Goal: Task Accomplishment & Management: Use online tool/utility

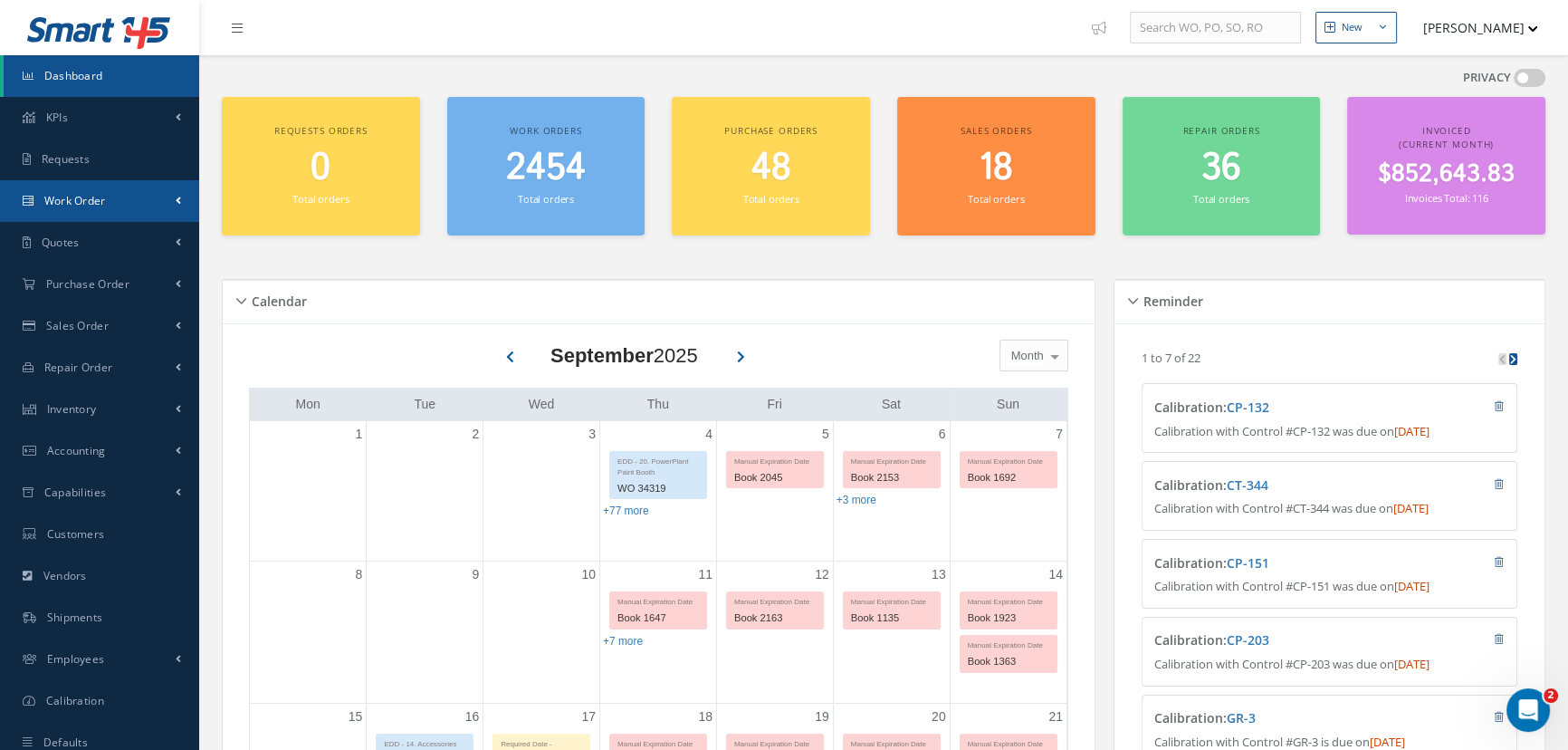
click at [55, 205] on span "Work Order" at bounding box center [75, 201] width 62 height 15
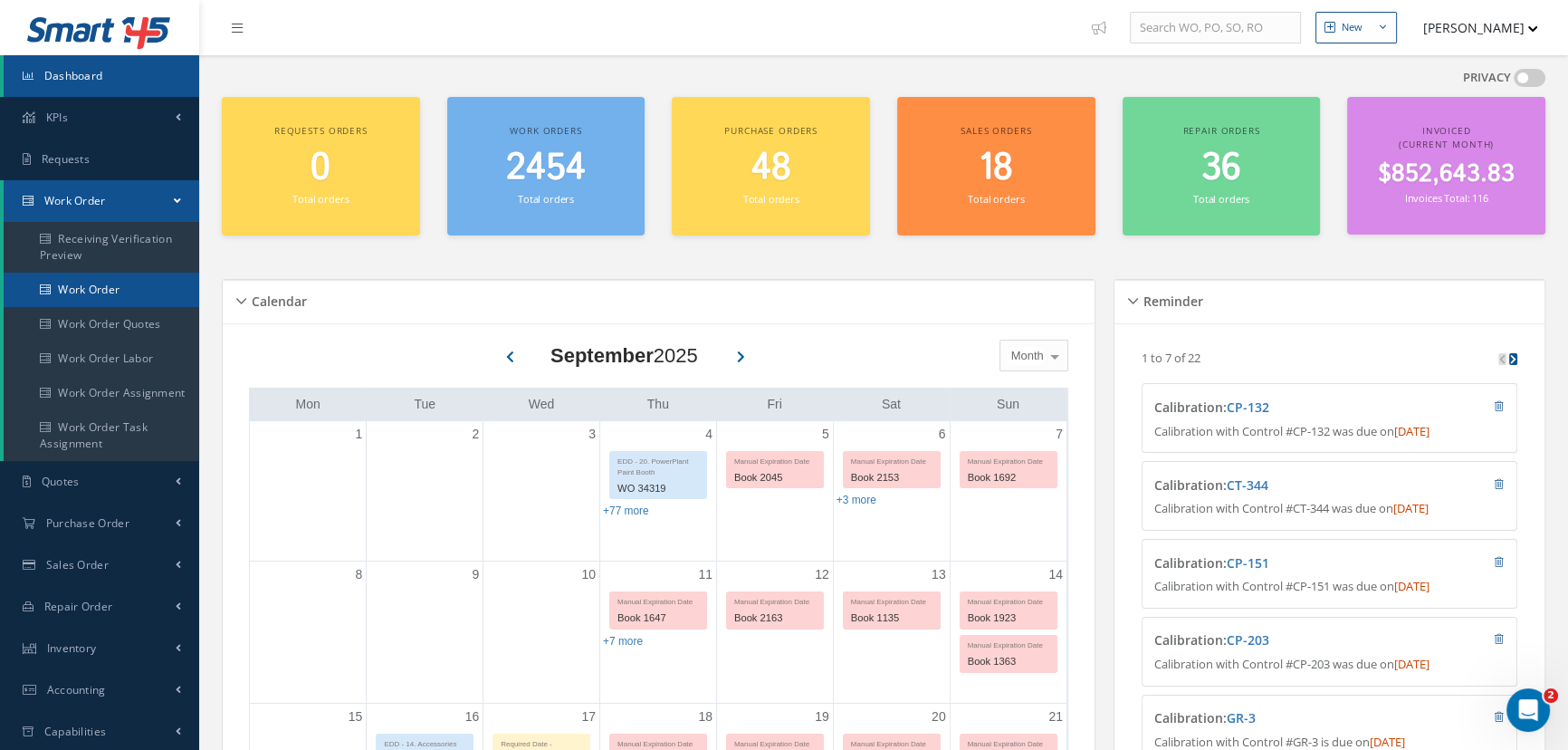
click at [54, 285] on link "Work Order" at bounding box center [101, 290] width 196 height 35
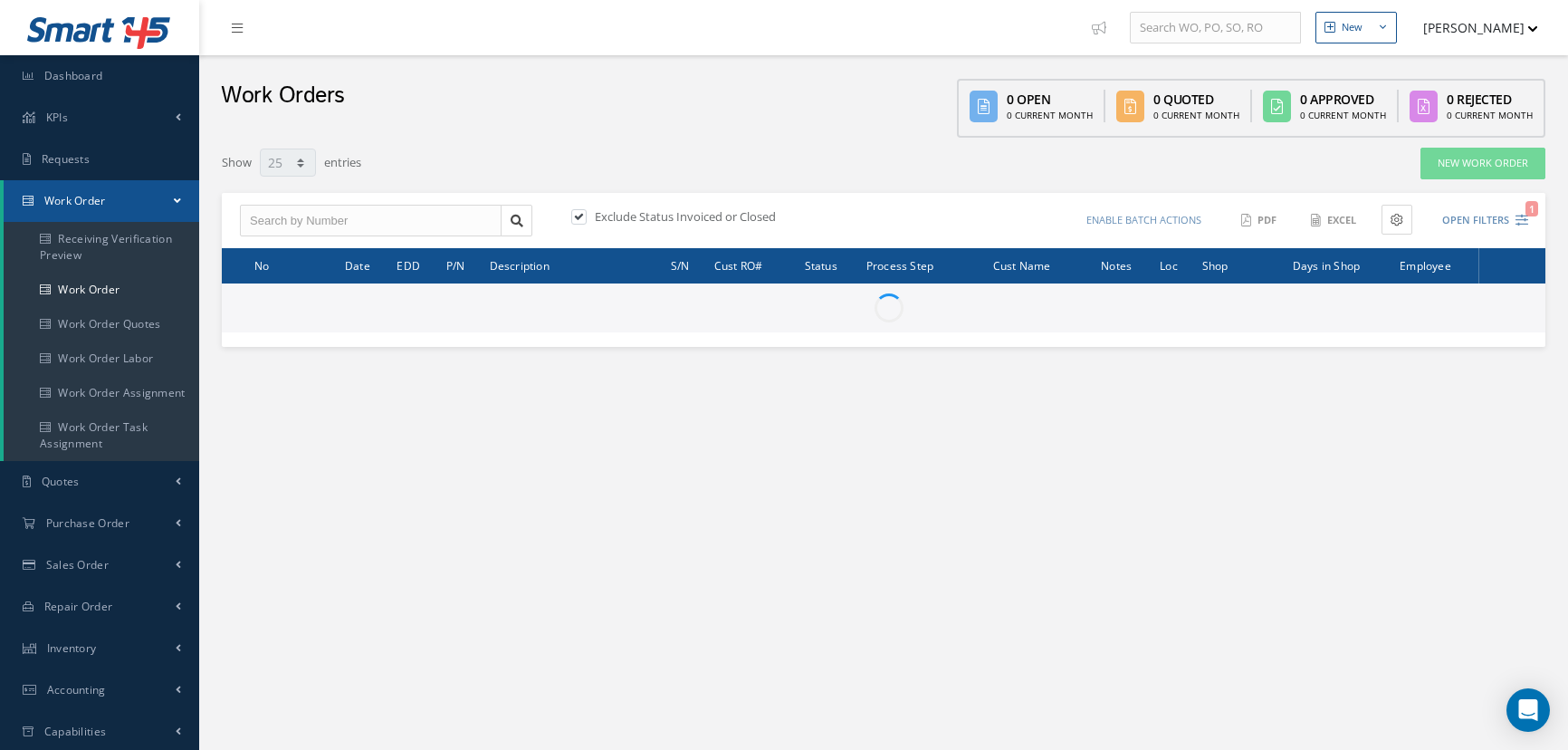
select select "25"
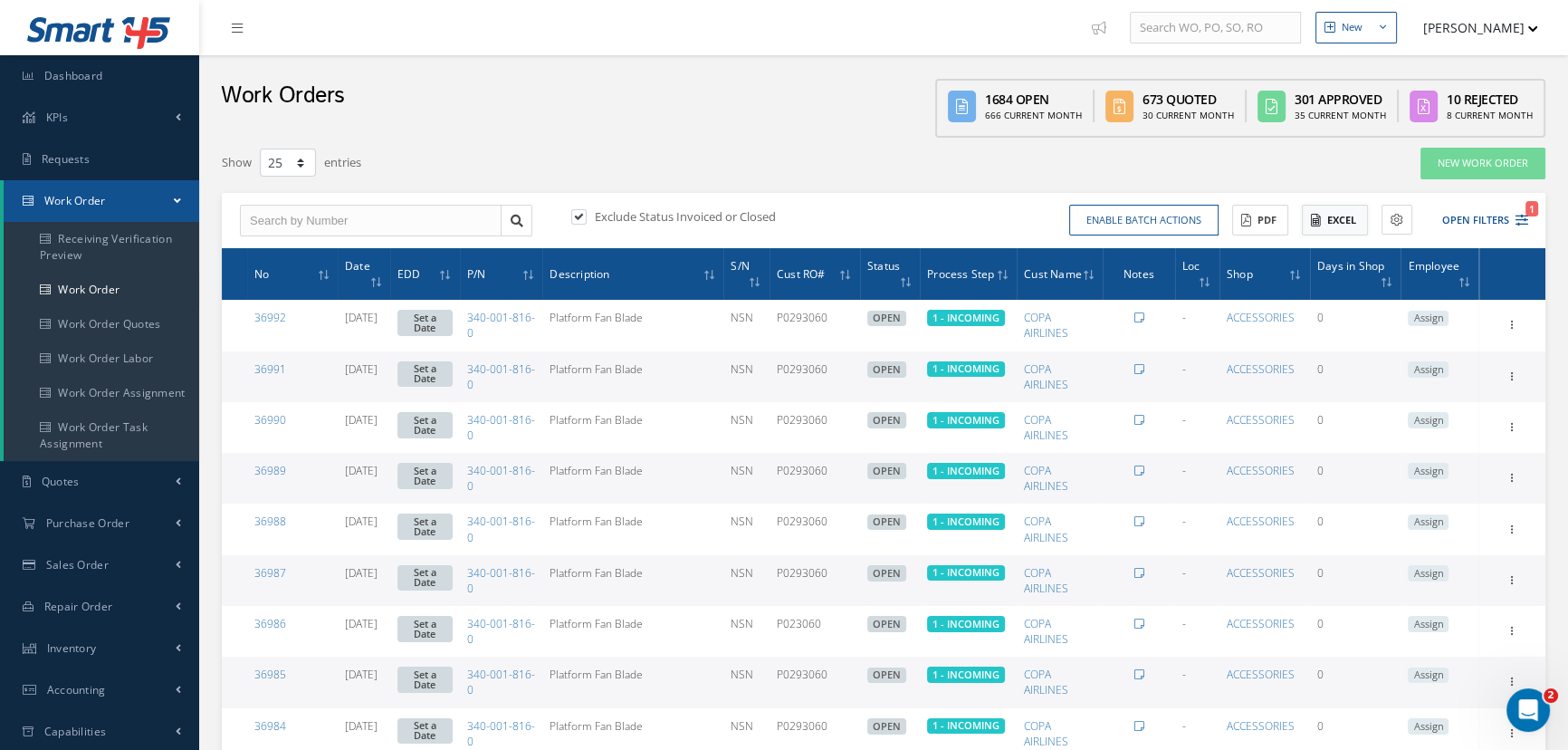
click at [1343, 224] on button "Excel" at bounding box center [1335, 220] width 66 height 32
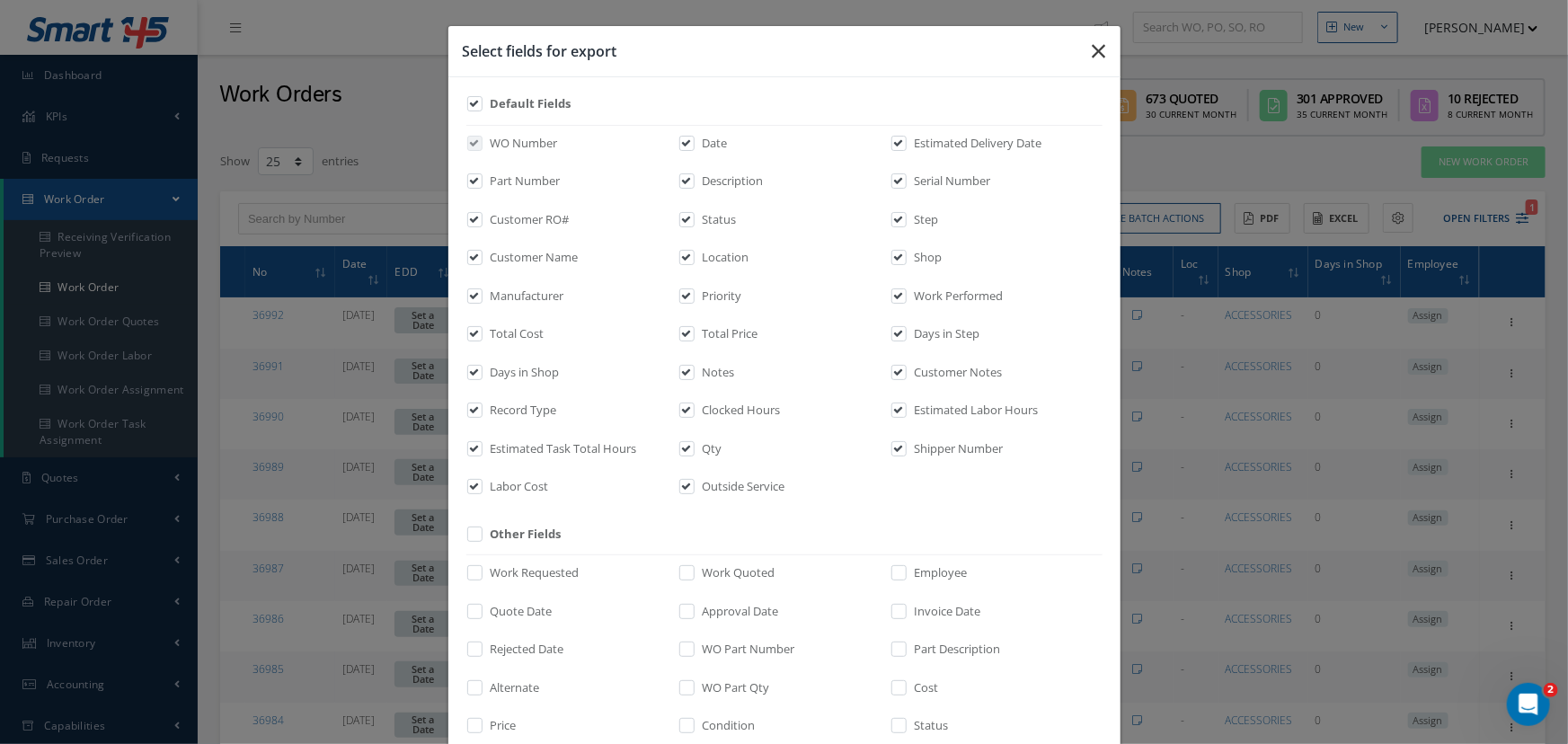
click at [1082, 51] on button "button" at bounding box center [1099, 51] width 42 height 51
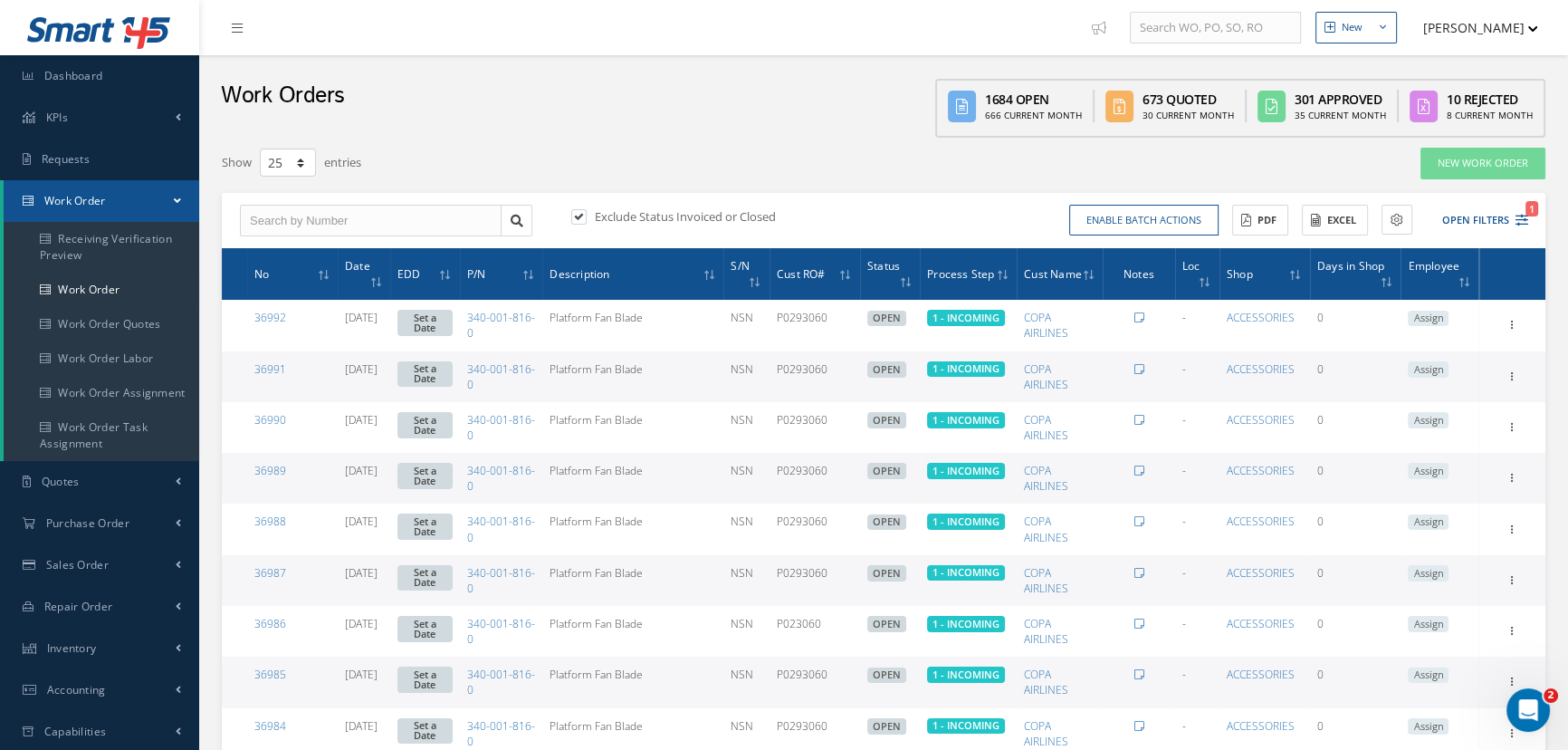
click at [973, 108] on icon at bounding box center [962, 106] width 28 height 32
click at [1023, 113] on div "666 Current Month" at bounding box center [1045, 116] width 97 height 14
click at [1466, 210] on button "Open Filters 2" at bounding box center [1477, 220] width 102 height 30
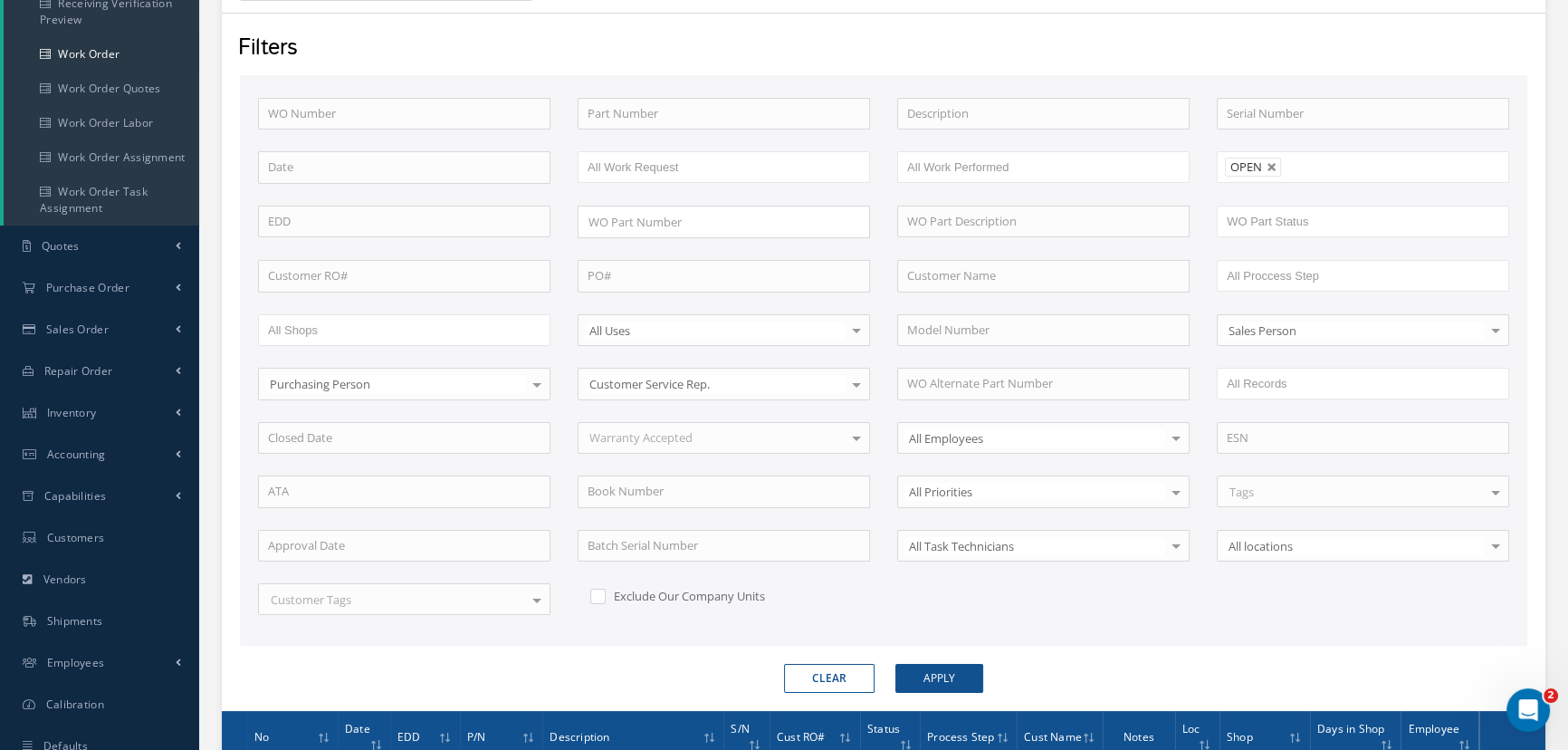
scroll to position [246, 0]
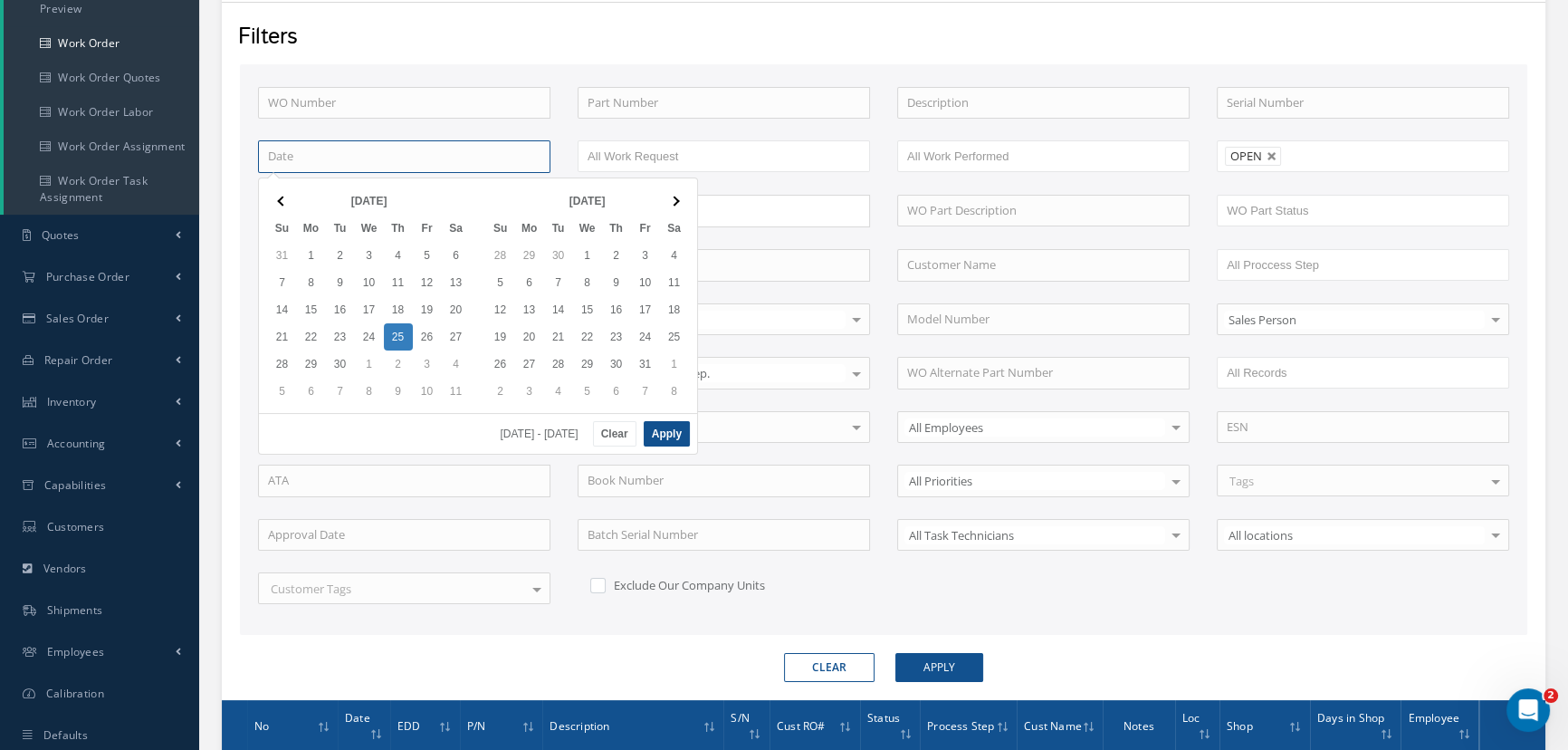
click at [280, 159] on input at bounding box center [404, 156] width 293 height 33
click at [282, 156] on input at bounding box center [404, 156] width 293 height 33
click at [277, 202] on th at bounding box center [283, 201] width 29 height 27
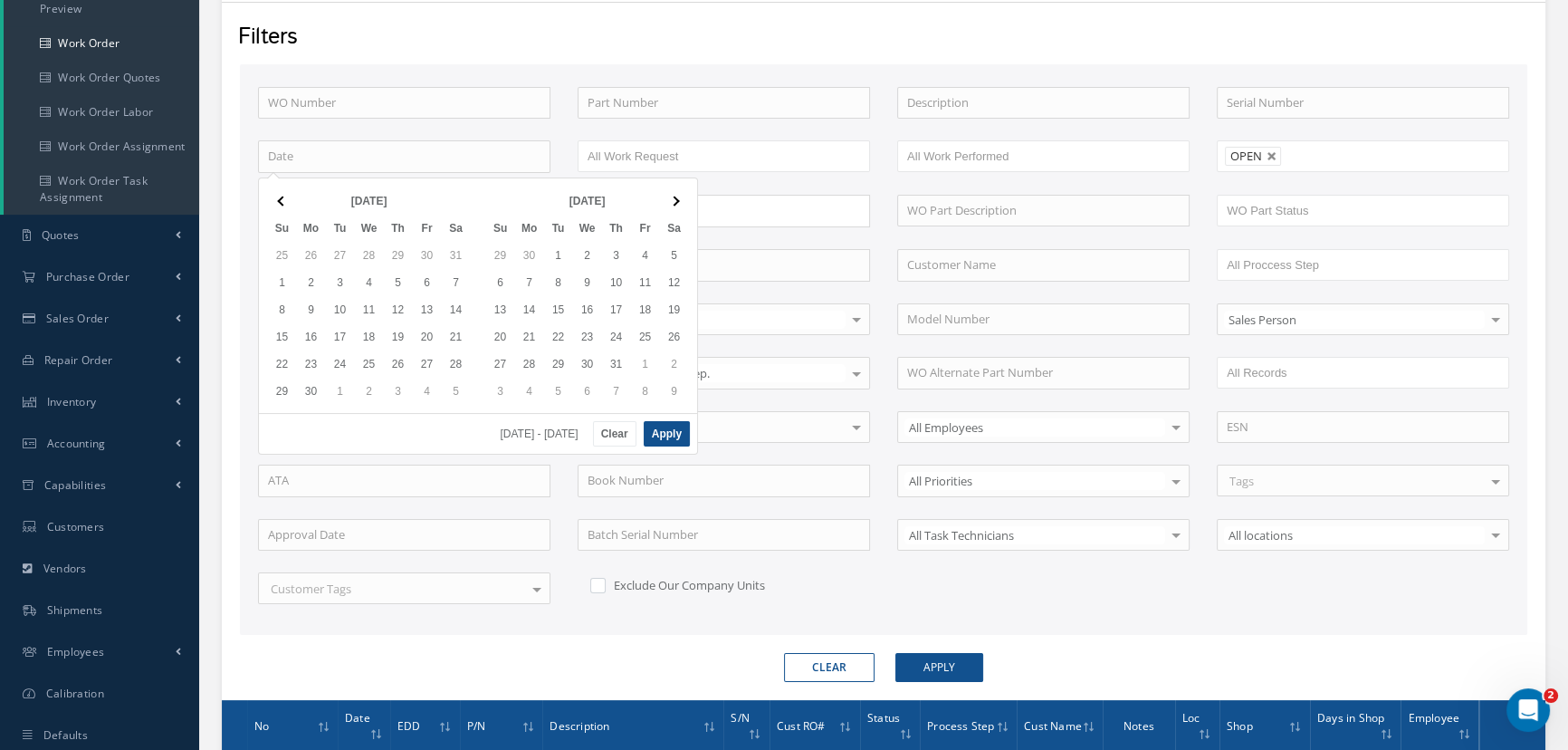
click at [277, 202] on th at bounding box center [283, 201] width 29 height 27
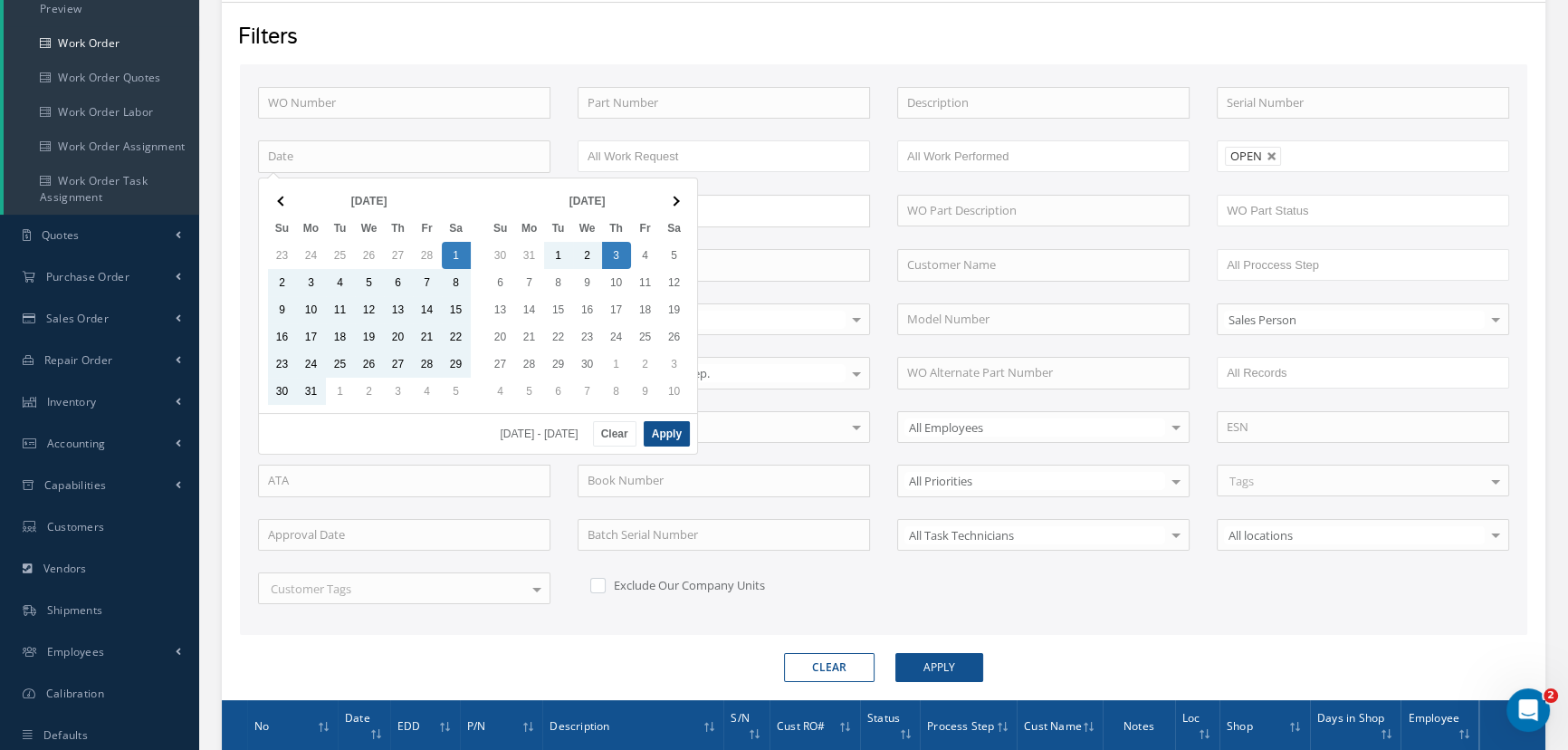
click at [561, 431] on span "03/01/2025 - 04/03/2025" at bounding box center [543, 433] width 85 height 11
click at [675, 206] on th at bounding box center [675, 201] width 29 height 27
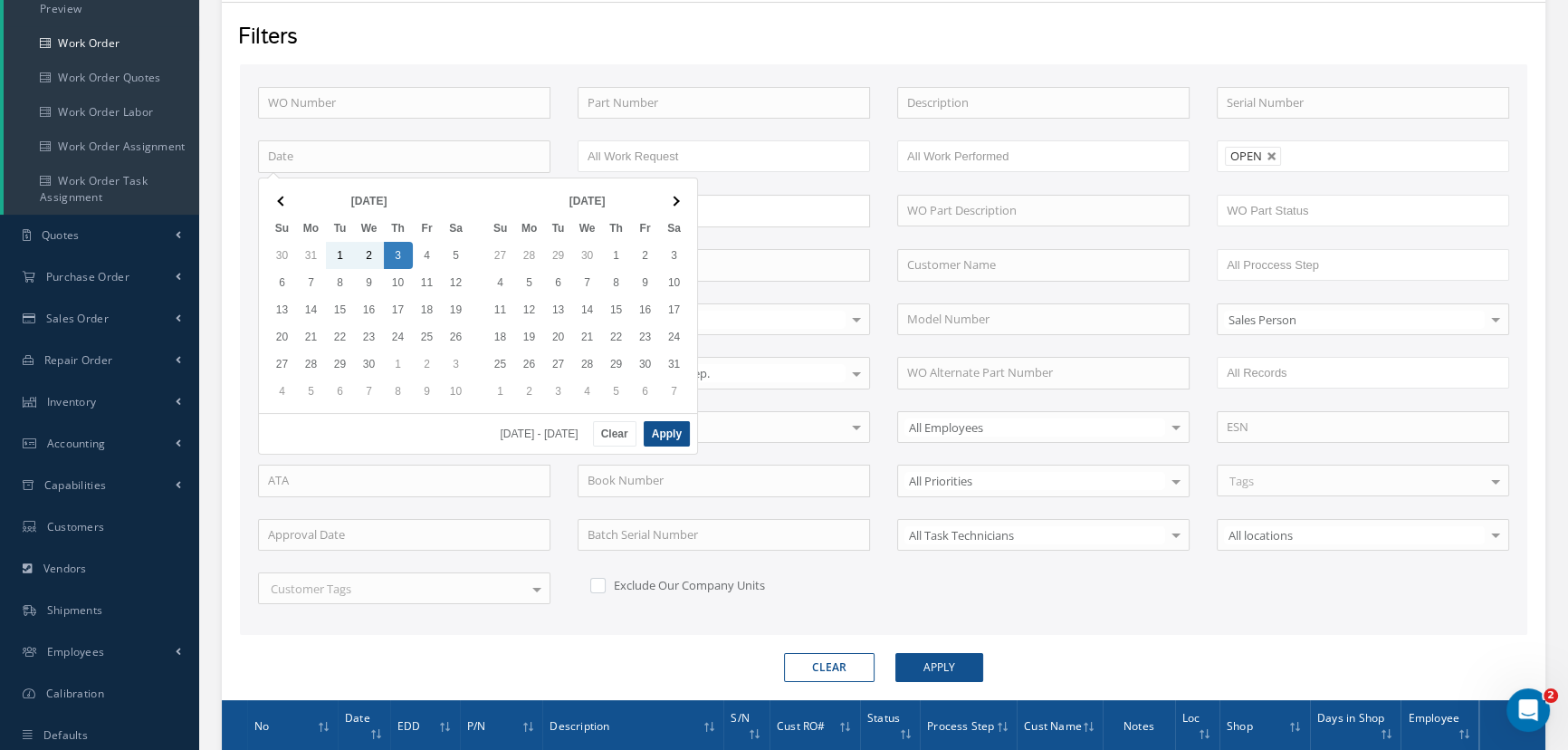
click at [675, 206] on th at bounding box center [675, 201] width 29 height 27
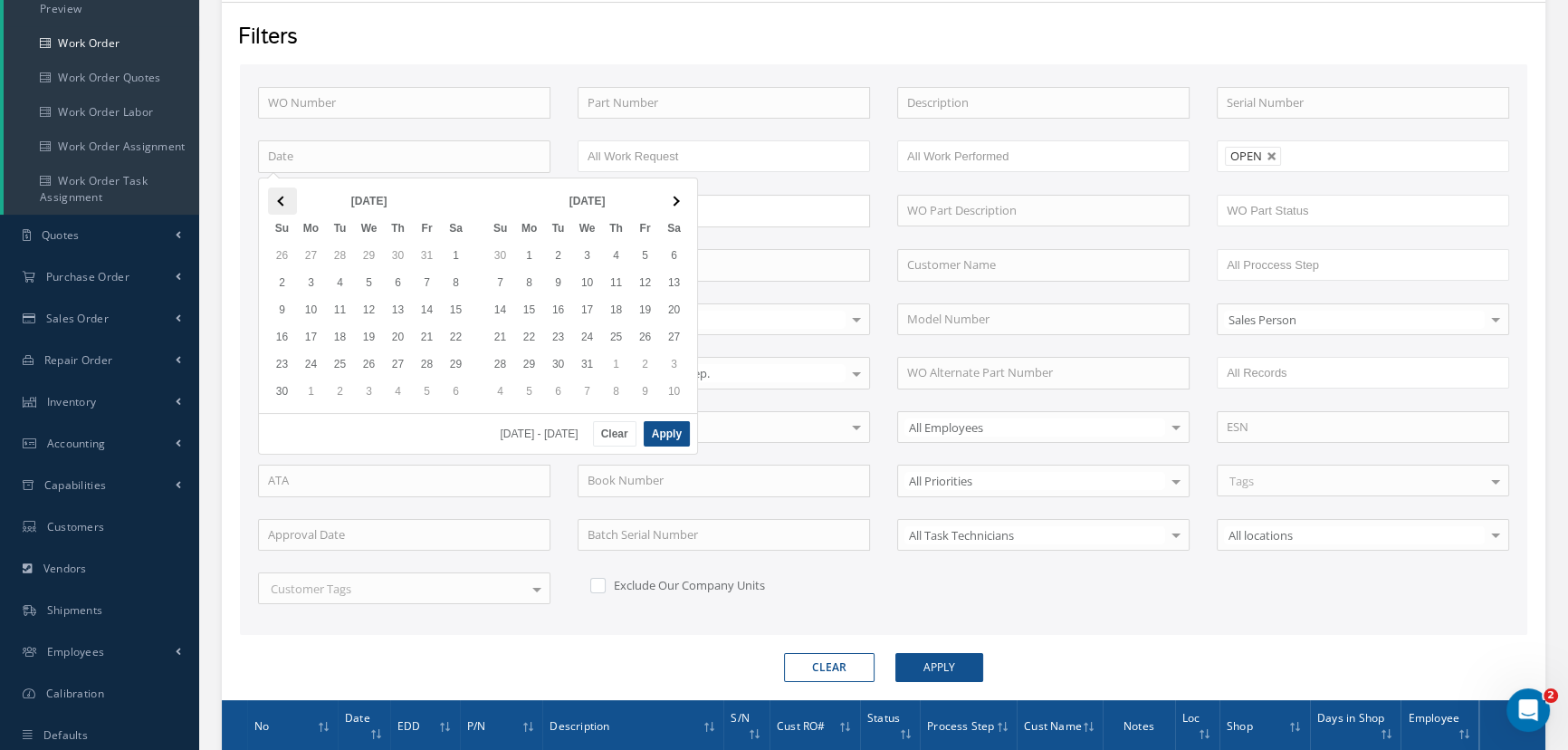
click at [271, 201] on th at bounding box center [283, 201] width 29 height 27
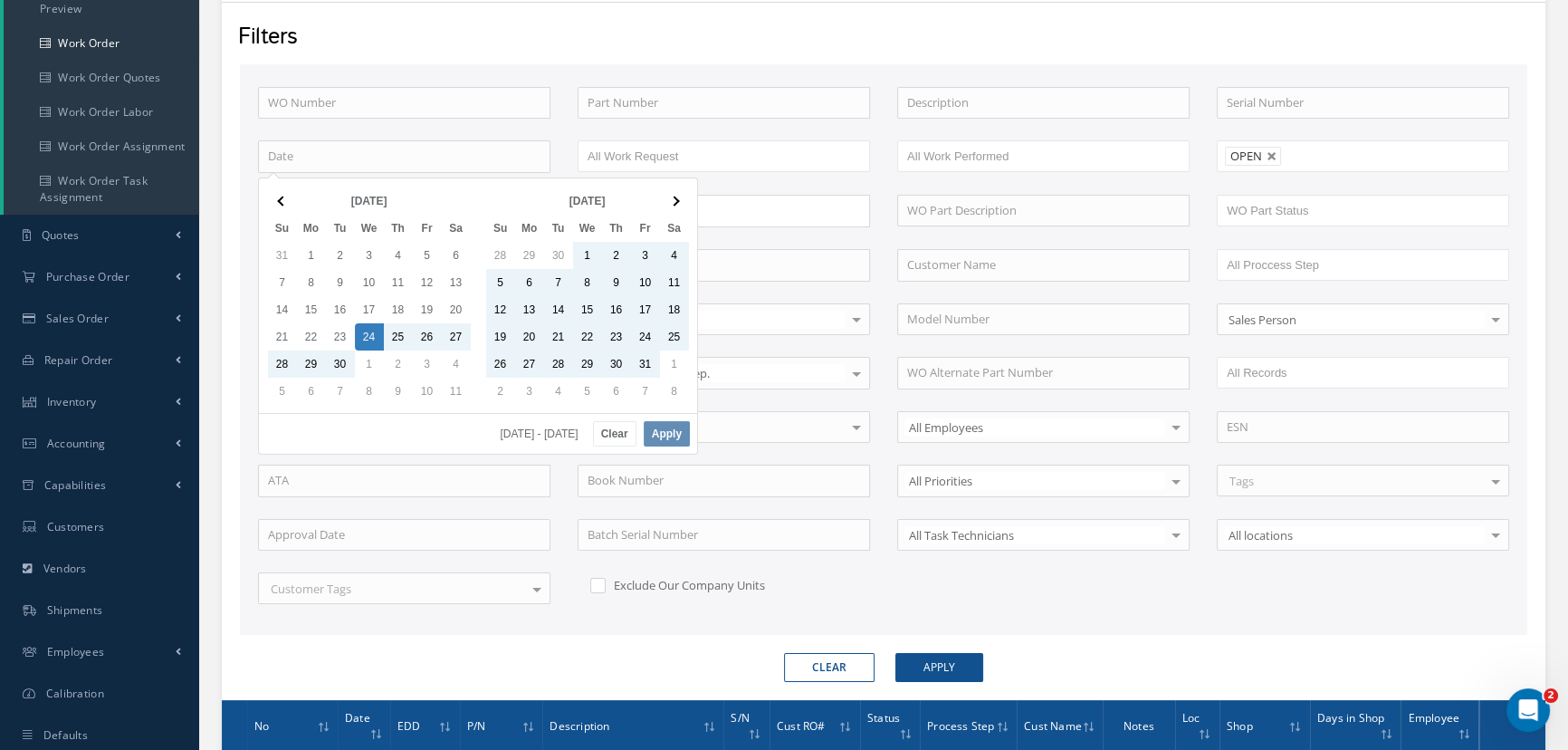
click at [1163, 601] on div "WO Number Part Number Description Serial Number BENCH CHECK BER CADMIUM PLATE C…" at bounding box center [883, 356] width 1278 height 540
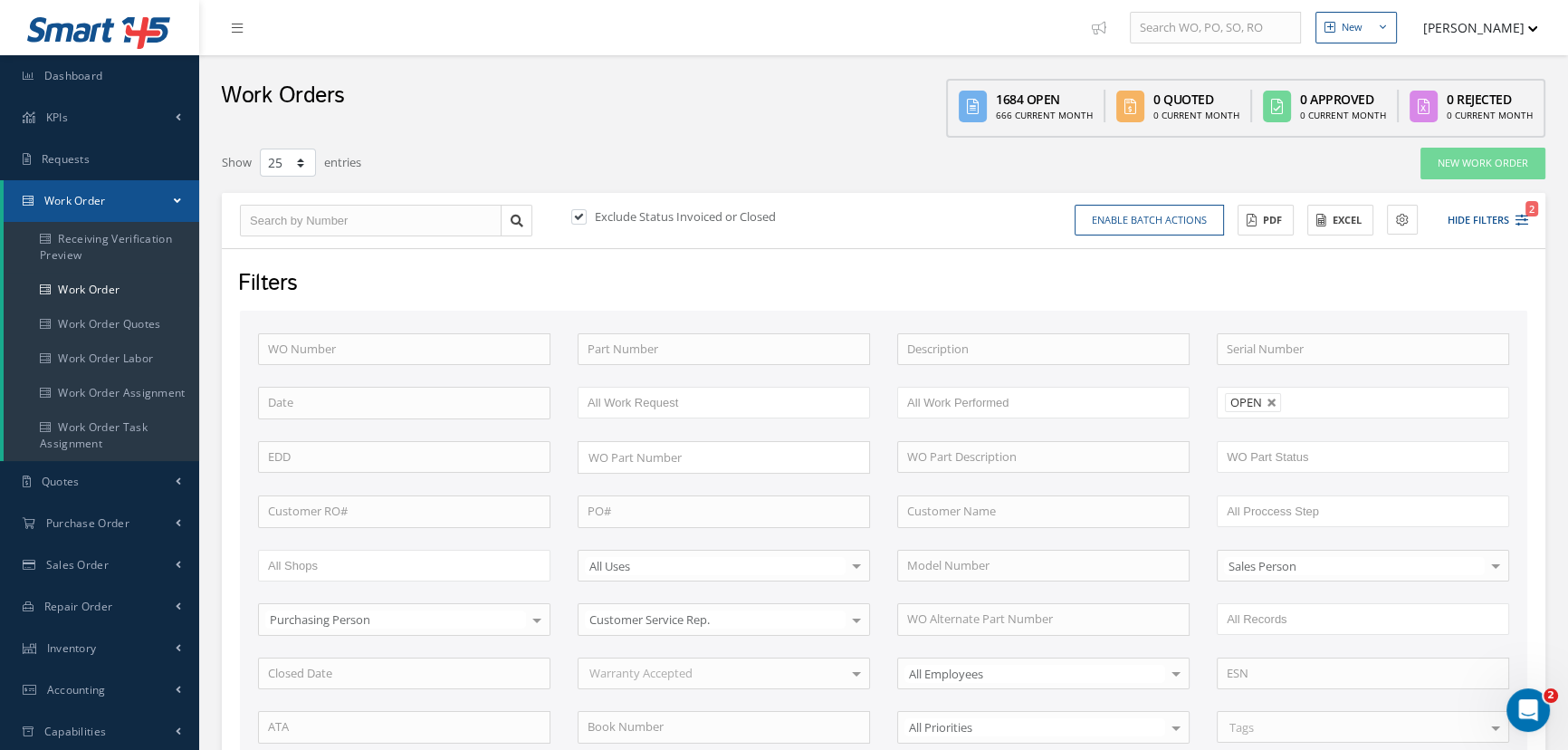
scroll to position [411, 0]
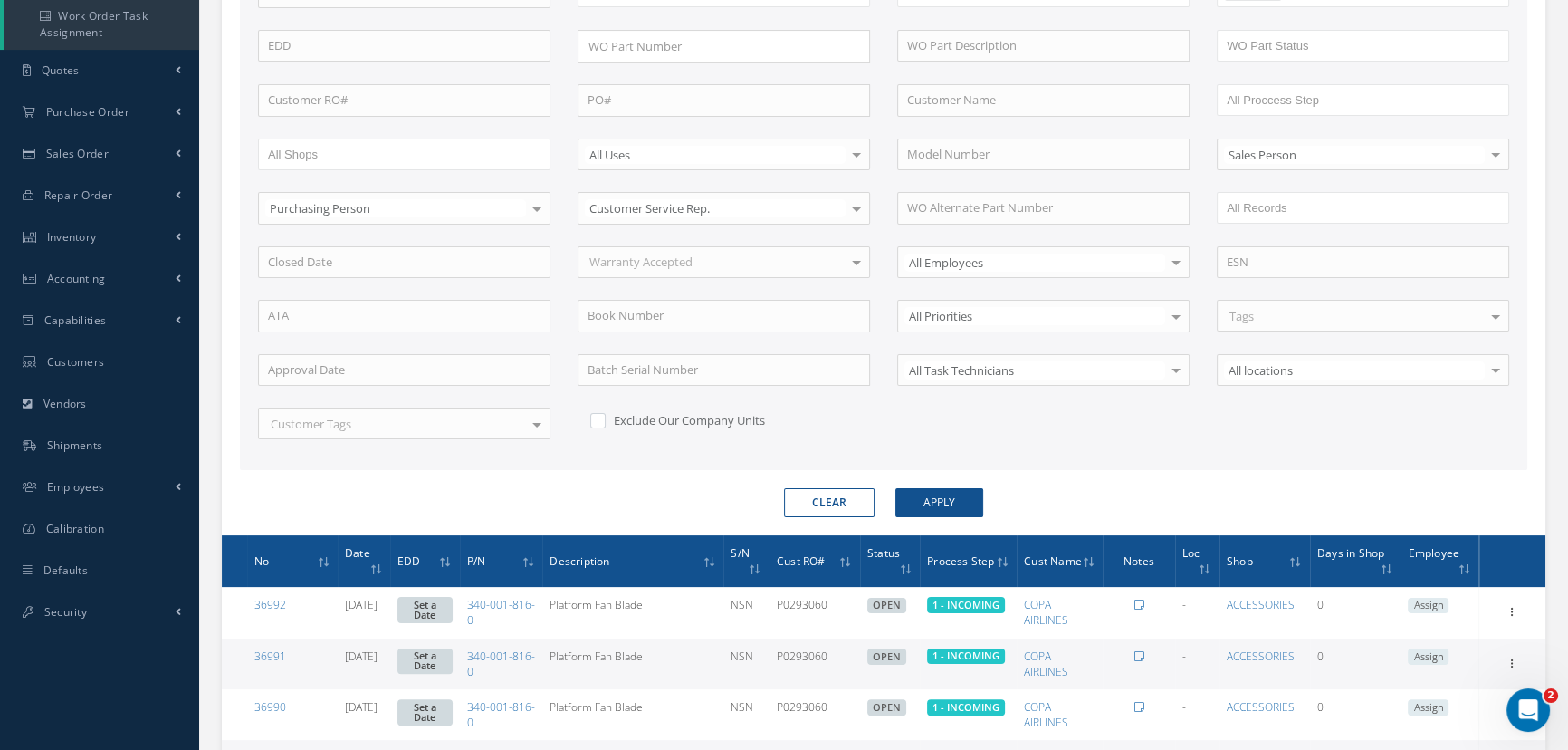
click at [826, 498] on button "Clear" at bounding box center [829, 503] width 91 height 29
type input "All Status"
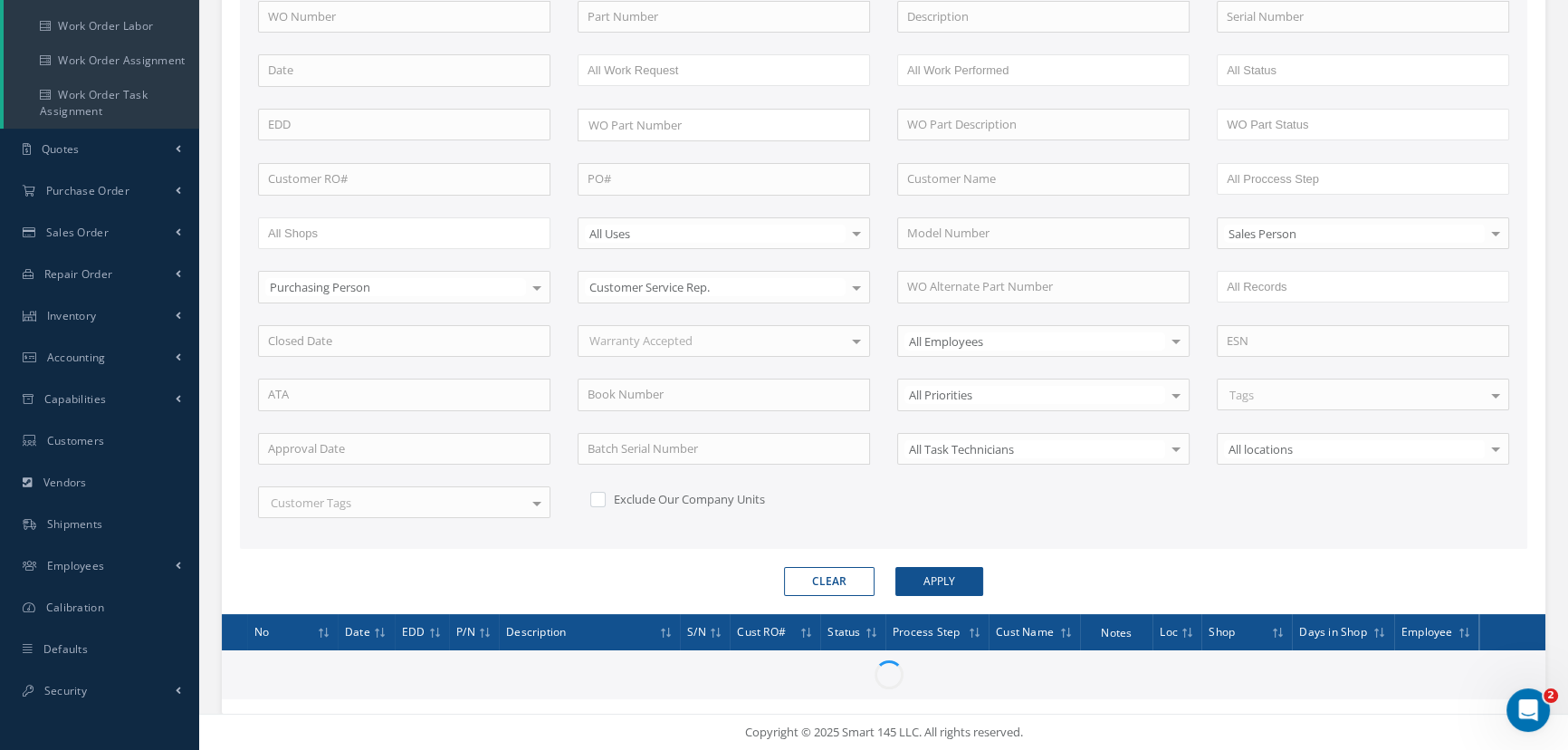
scroll to position [328, 0]
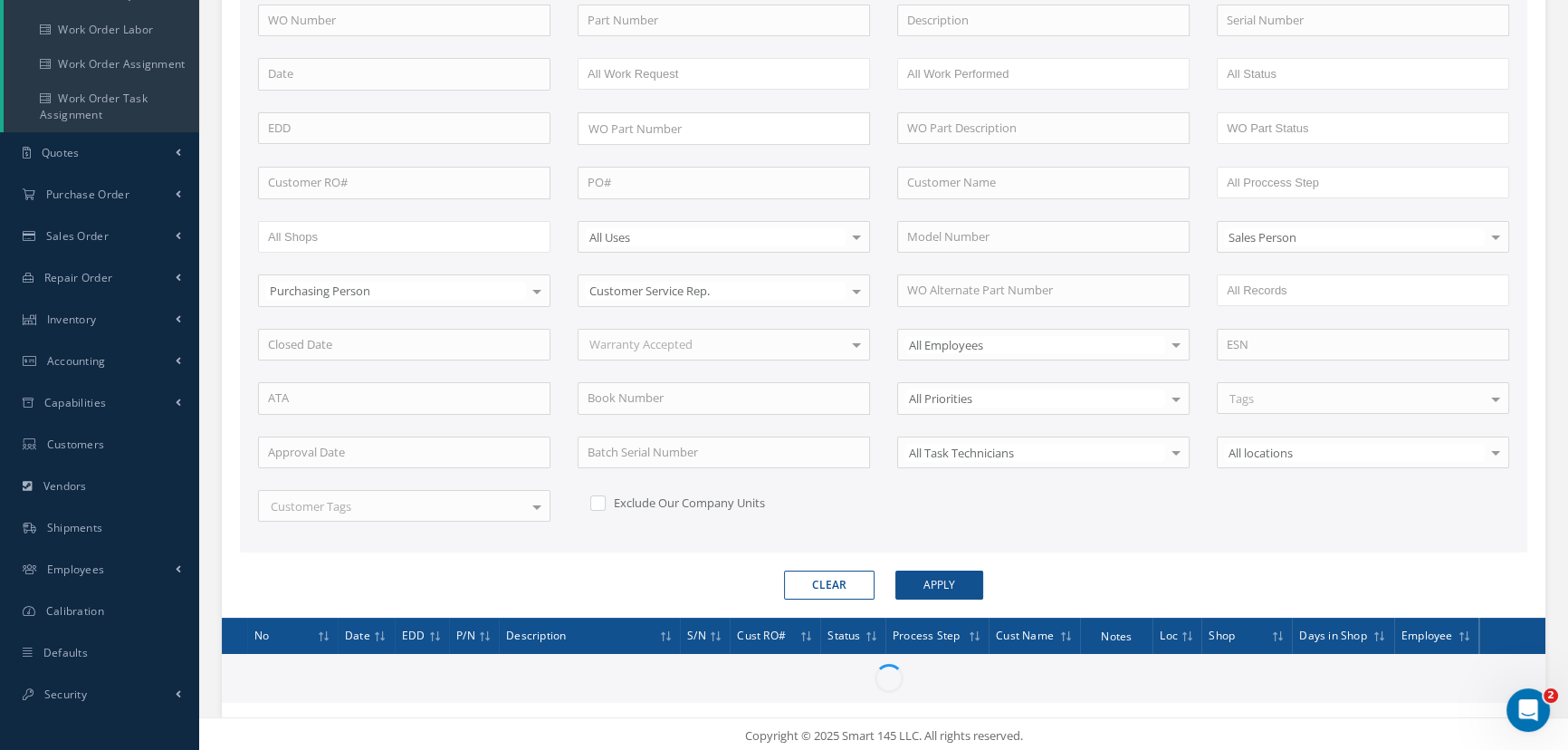
click at [824, 502] on div "Exclude Our Company Units" at bounding box center [729, 500] width 284 height 22
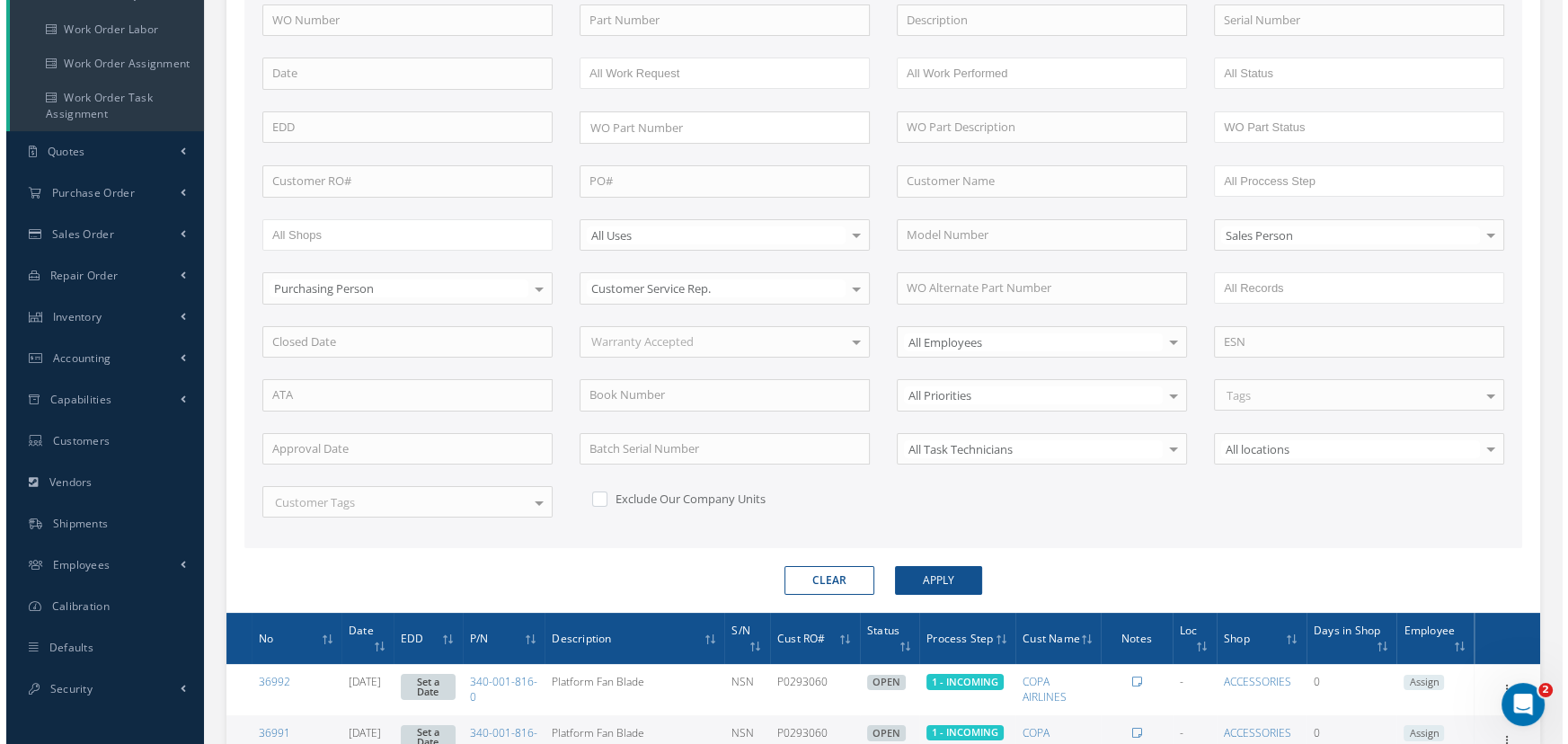
scroll to position [0, 0]
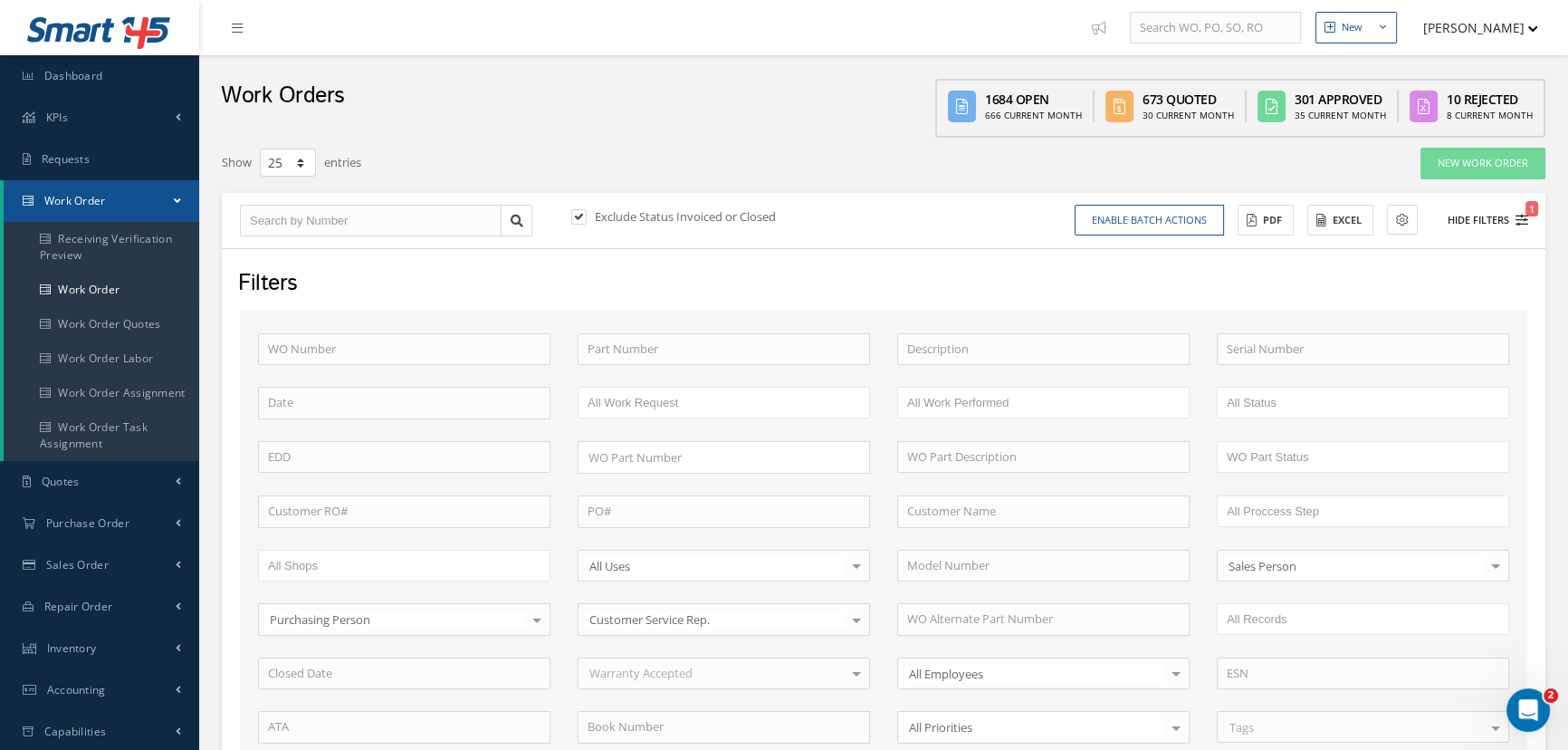
click at [1465, 215] on button "Hide Filters 1" at bounding box center [1480, 220] width 97 height 30
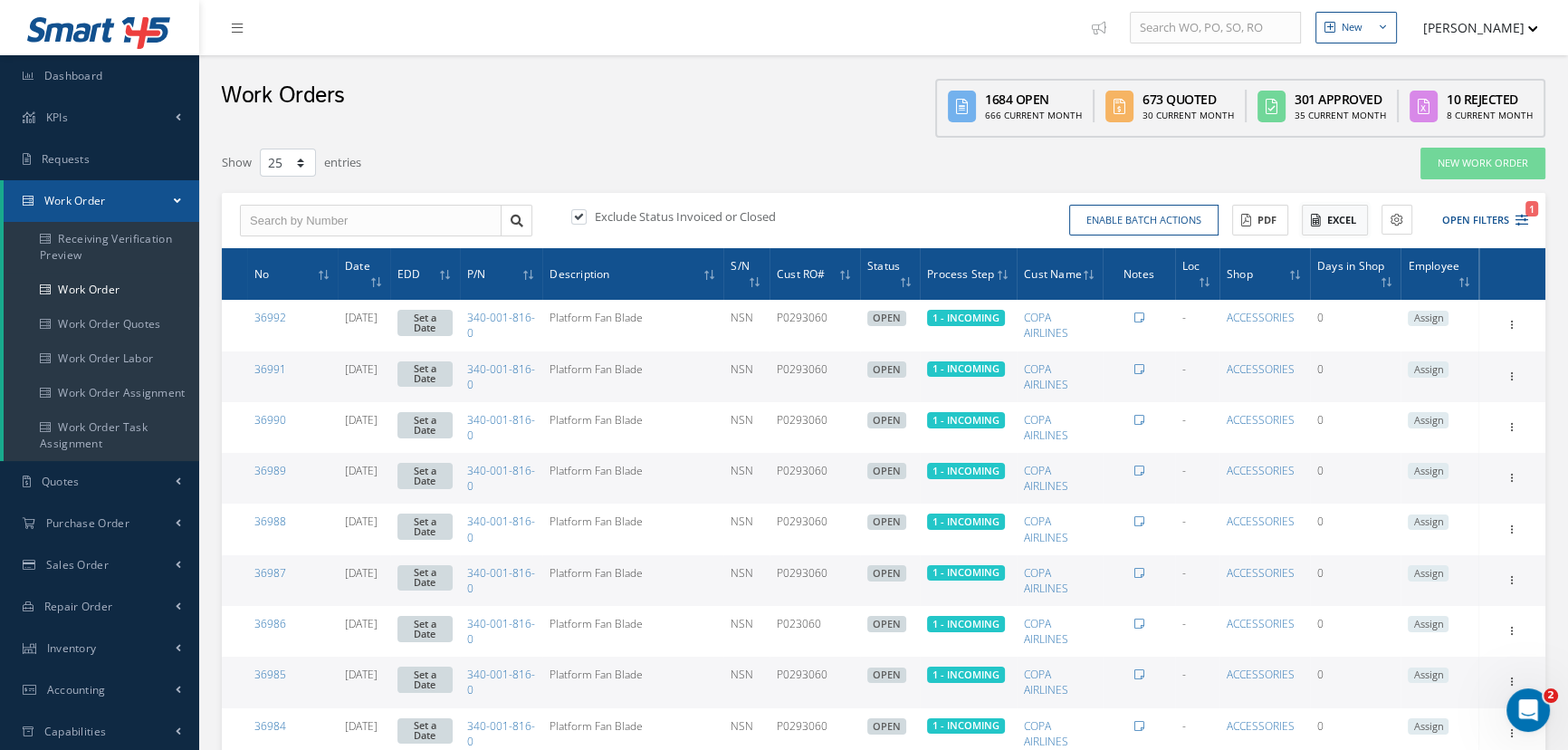
click at [1339, 219] on button "Excel" at bounding box center [1335, 220] width 66 height 32
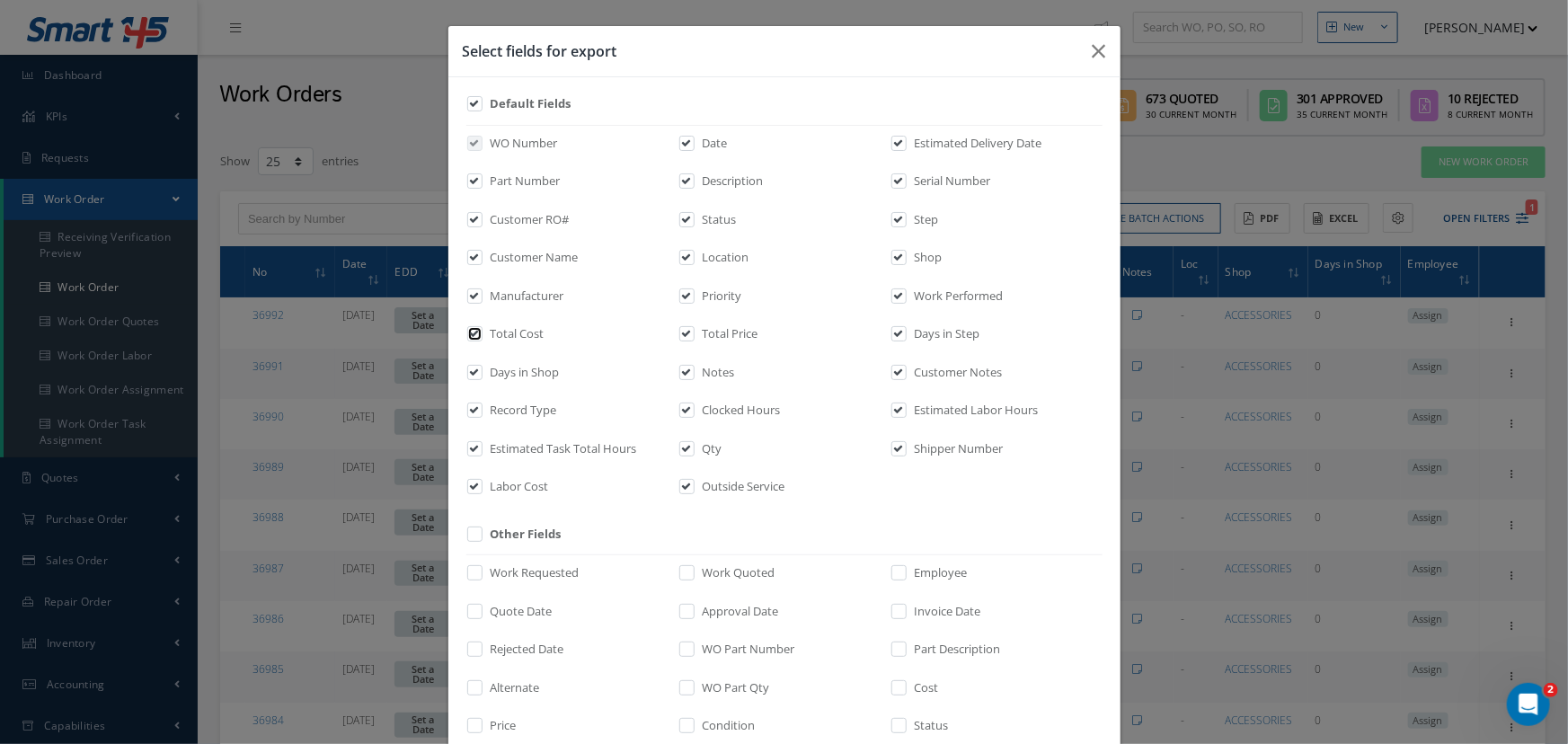
click at [470, 335] on input "checkbox" at bounding box center [476, 340] width 11 height 21
checkbox input "false"
click at [482, 373] on label at bounding box center [484, 376] width 5 height 25
click at [470, 373] on input "checkbox" at bounding box center [476, 378] width 11 height 21
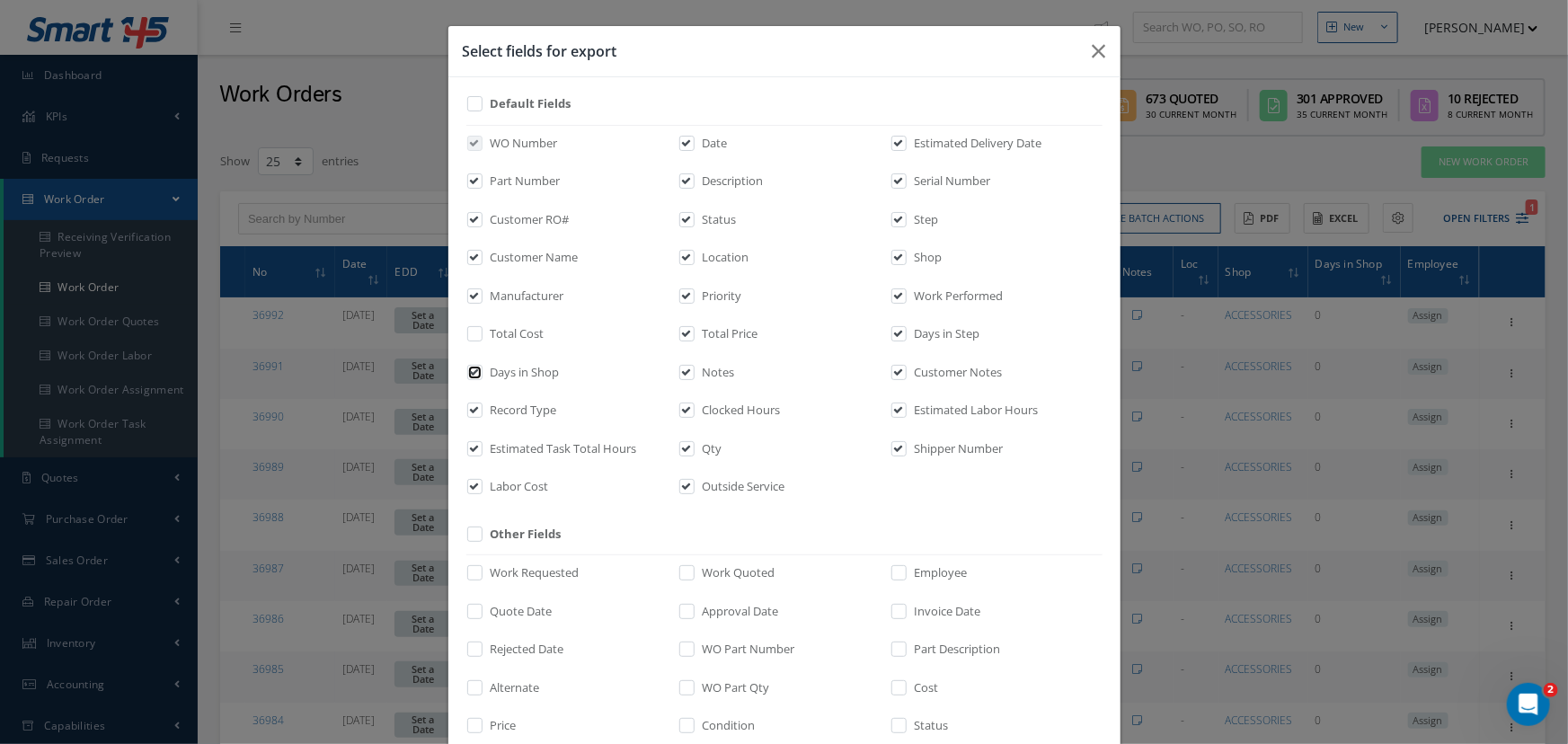
checkbox input "false"
click at [470, 411] on input "checkbox" at bounding box center [476, 417] width 11 height 21
checkbox input "false"
click at [471, 447] on input "checkbox" at bounding box center [476, 454] width 11 height 21
checkbox input "false"
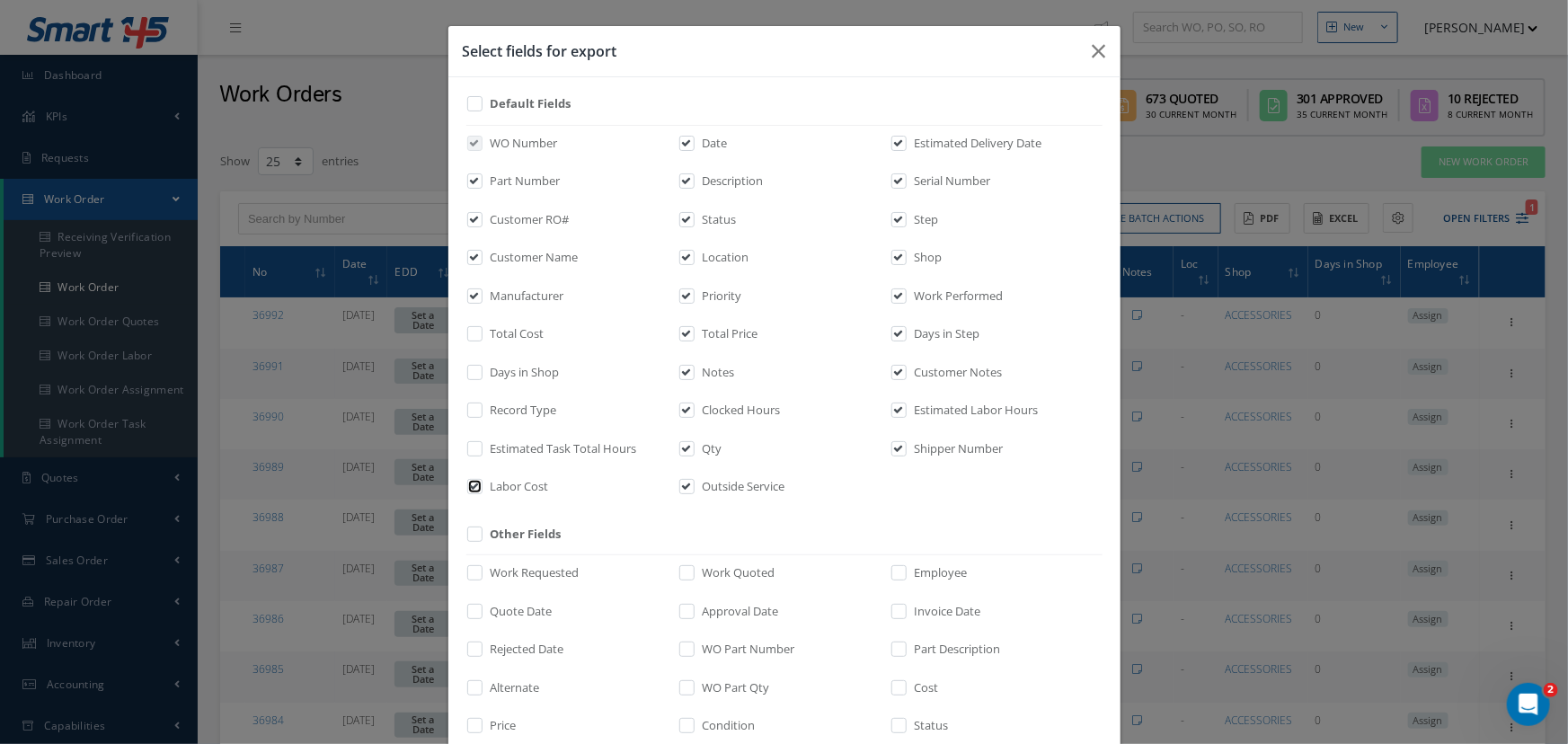
click at [472, 485] on input "checkbox" at bounding box center [476, 493] width 11 height 21
checkbox input "false"
click at [682, 485] on input "checkbox" at bounding box center [688, 493] width 11 height 21
checkbox input "false"
click at [685, 412] on input "checkbox" at bounding box center [688, 417] width 11 height 21
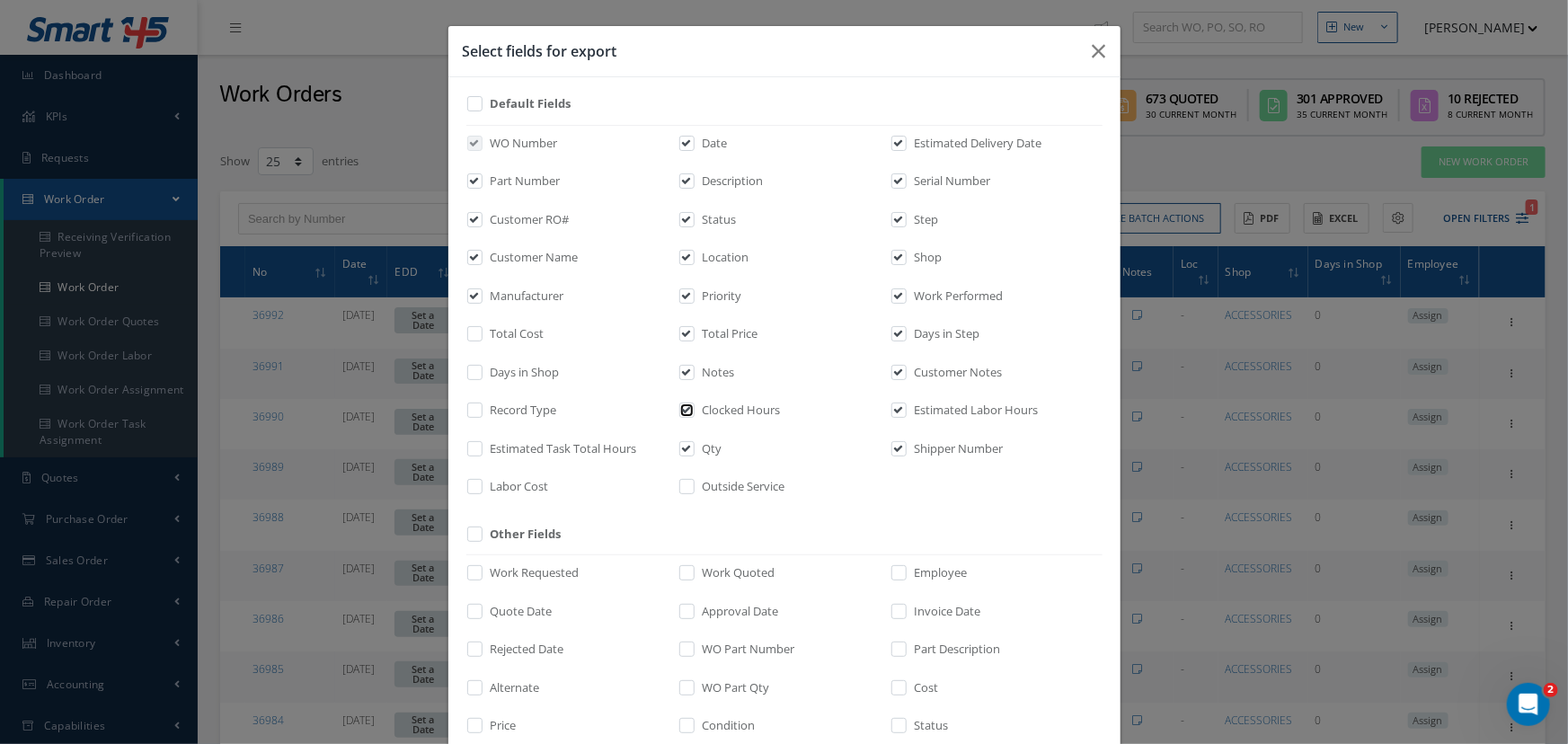
checkbox input "false"
click at [682, 379] on input "checkbox" at bounding box center [688, 378] width 11 height 21
checkbox input "false"
click at [682, 334] on input "checkbox" at bounding box center [688, 340] width 11 height 21
checkbox input "false"
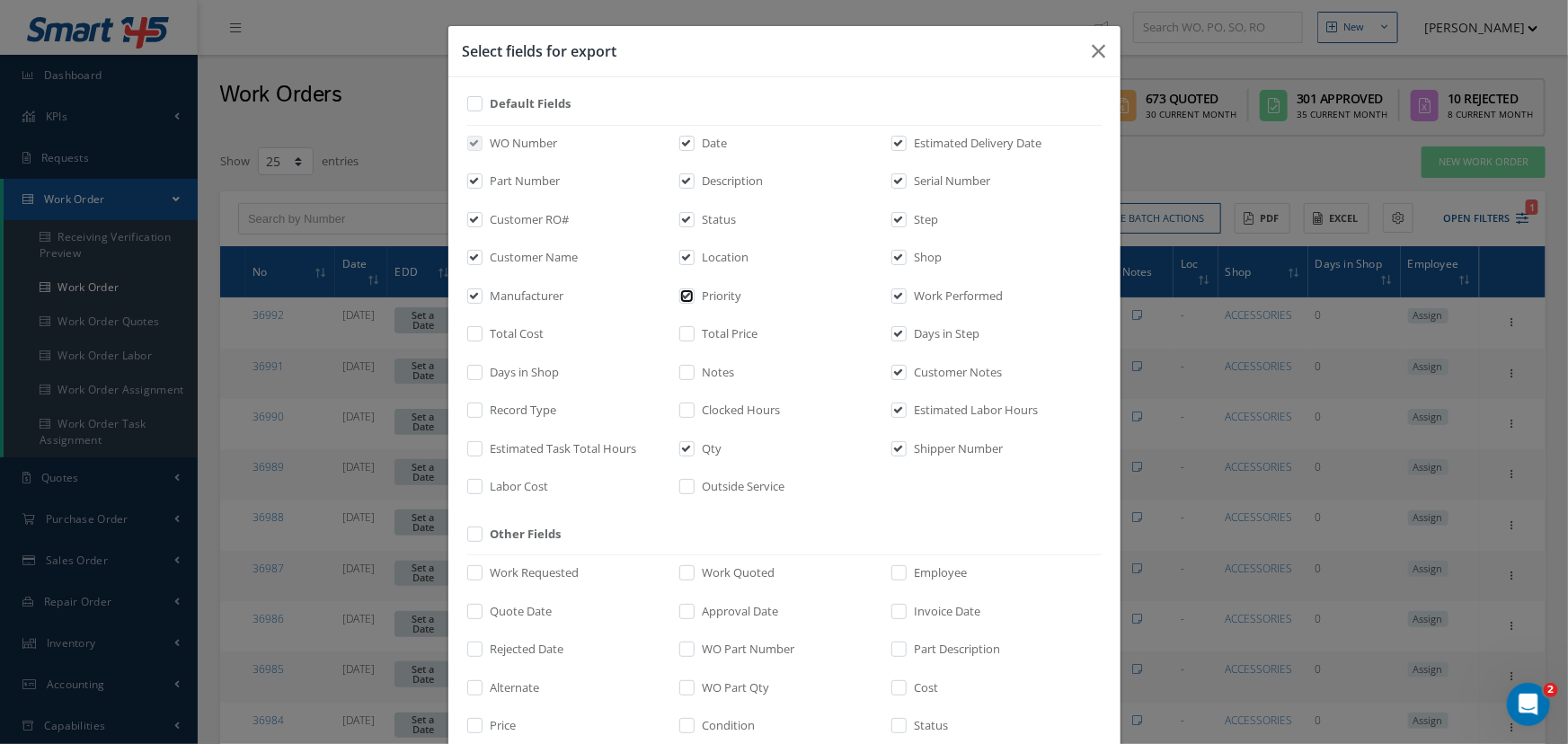
click at [683, 299] on input "checkbox" at bounding box center [688, 302] width 11 height 21
checkbox input "true"
click at [693, 214] on label at bounding box center [695, 223] width 5 height 25
click at [689, 214] on input "checkbox" at bounding box center [688, 225] width 11 height 21
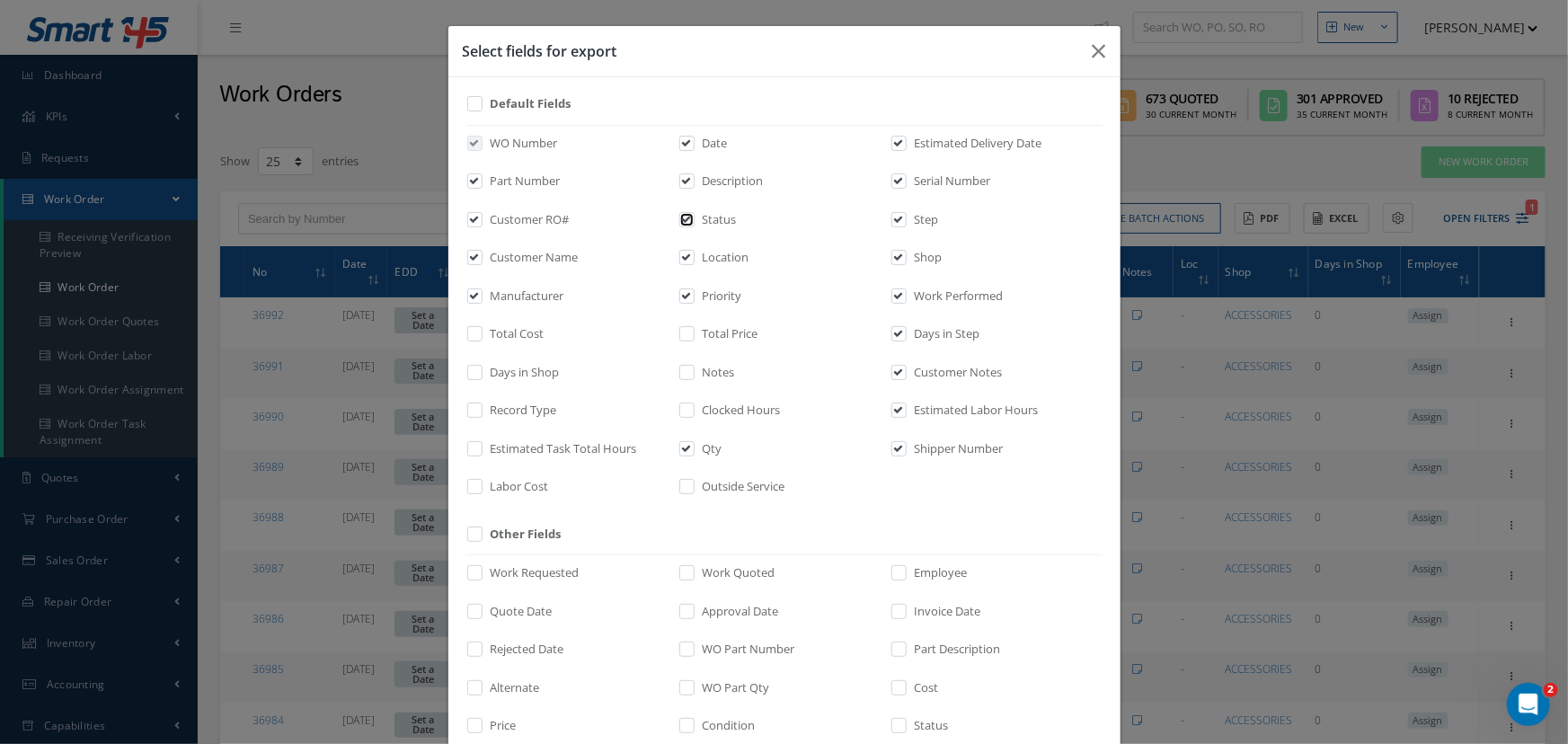
checkbox input "false"
click at [894, 147] on input "checkbox" at bounding box center [899, 148] width 11 height 21
checkbox input "false"
click at [894, 218] on input "checkbox" at bounding box center [899, 225] width 11 height 21
checkbox input "false"
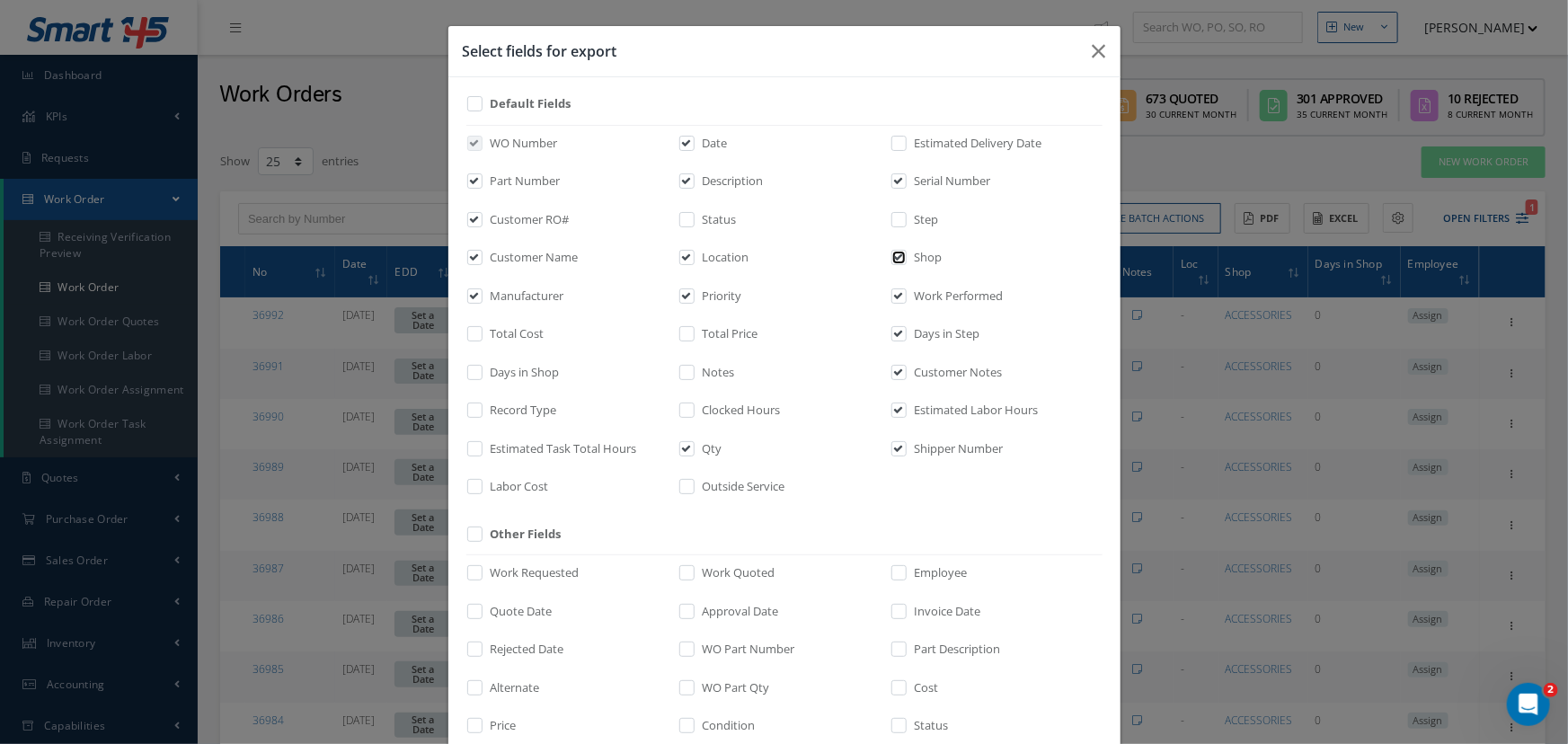
click at [894, 256] on input "checkbox" at bounding box center [899, 263] width 11 height 21
checkbox input "false"
click at [894, 336] on input "checkbox" at bounding box center [899, 340] width 11 height 21
checkbox input "false"
click at [894, 374] on input "checkbox" at bounding box center [899, 378] width 11 height 21
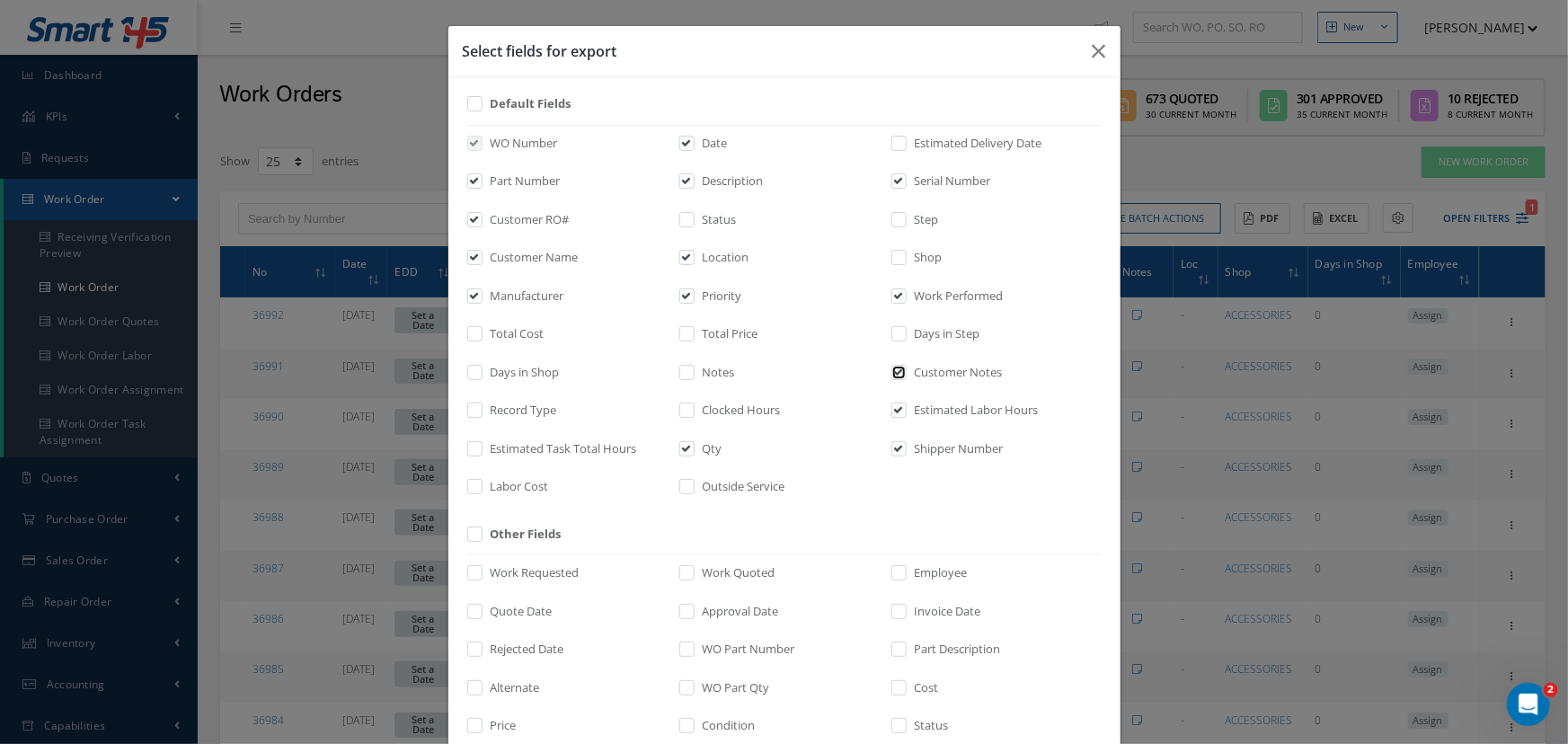
checkbox input "false"
click at [894, 411] on input "checkbox" at bounding box center [899, 417] width 11 height 21
checkbox input "false"
click at [894, 439] on div "WO Number Date Estimated Delivery Date Part Number Description Serial Number Cu…" at bounding box center [784, 316] width 636 height 383
click at [894, 448] on input "checkbox" at bounding box center [899, 454] width 11 height 21
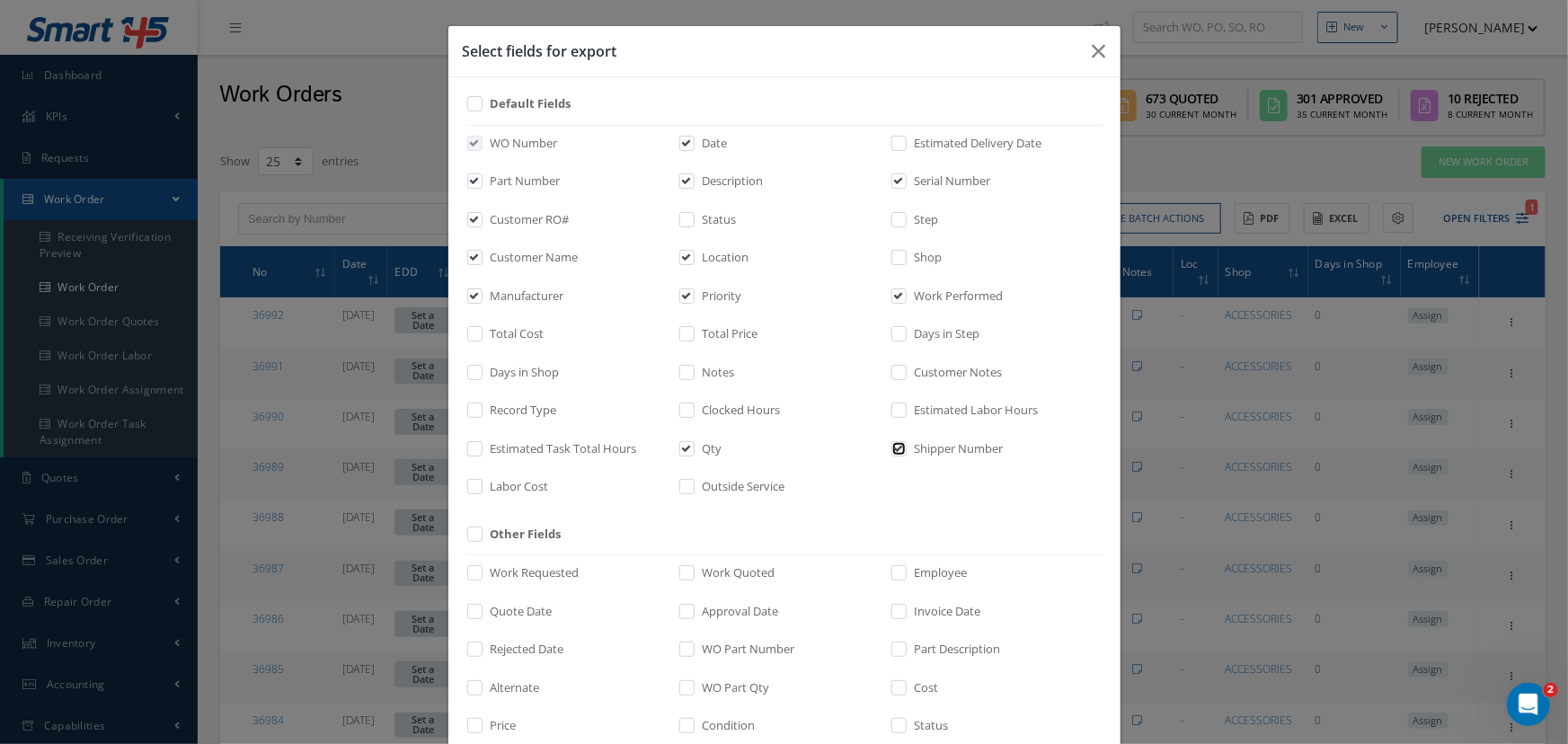
checkbox input "false"
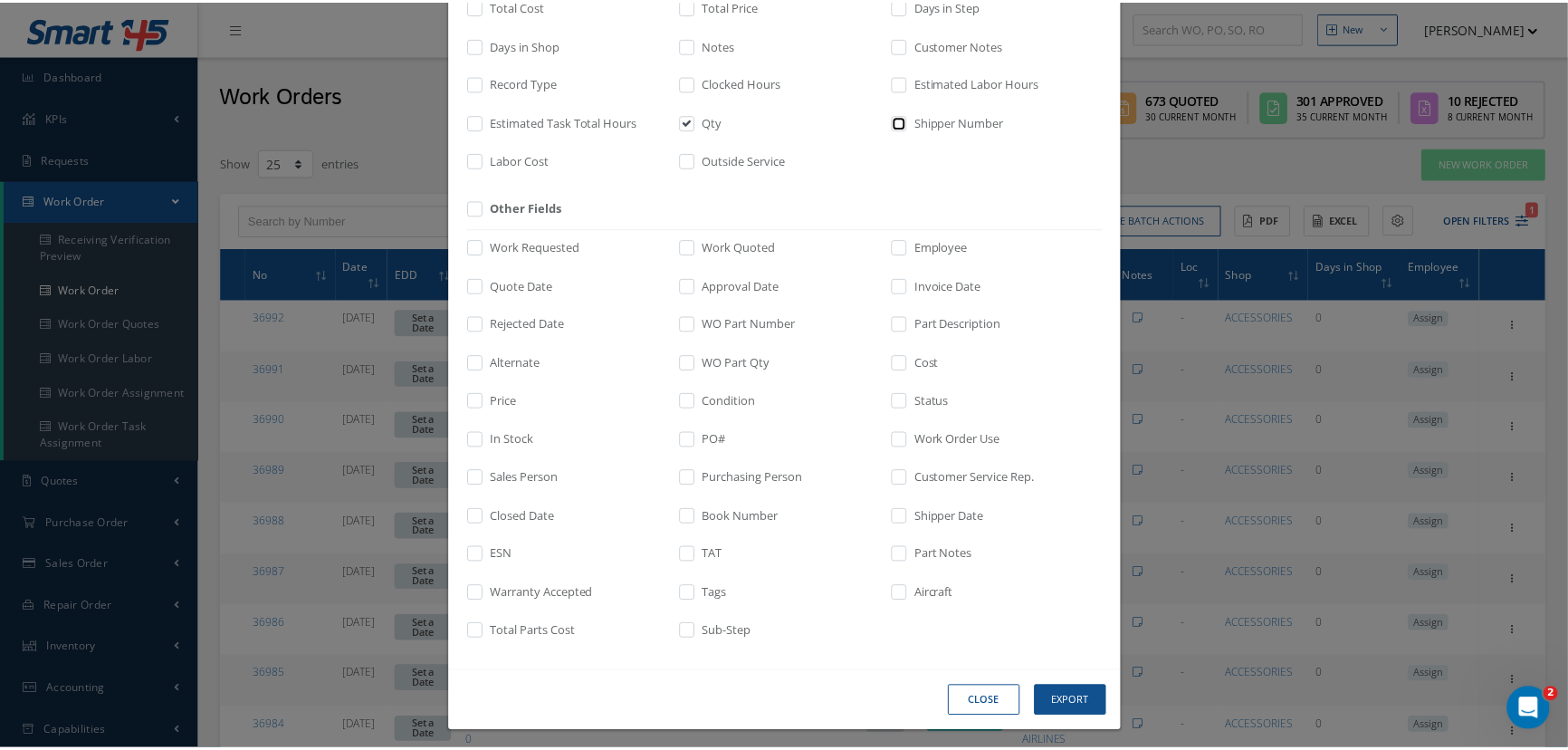
scroll to position [337, 0]
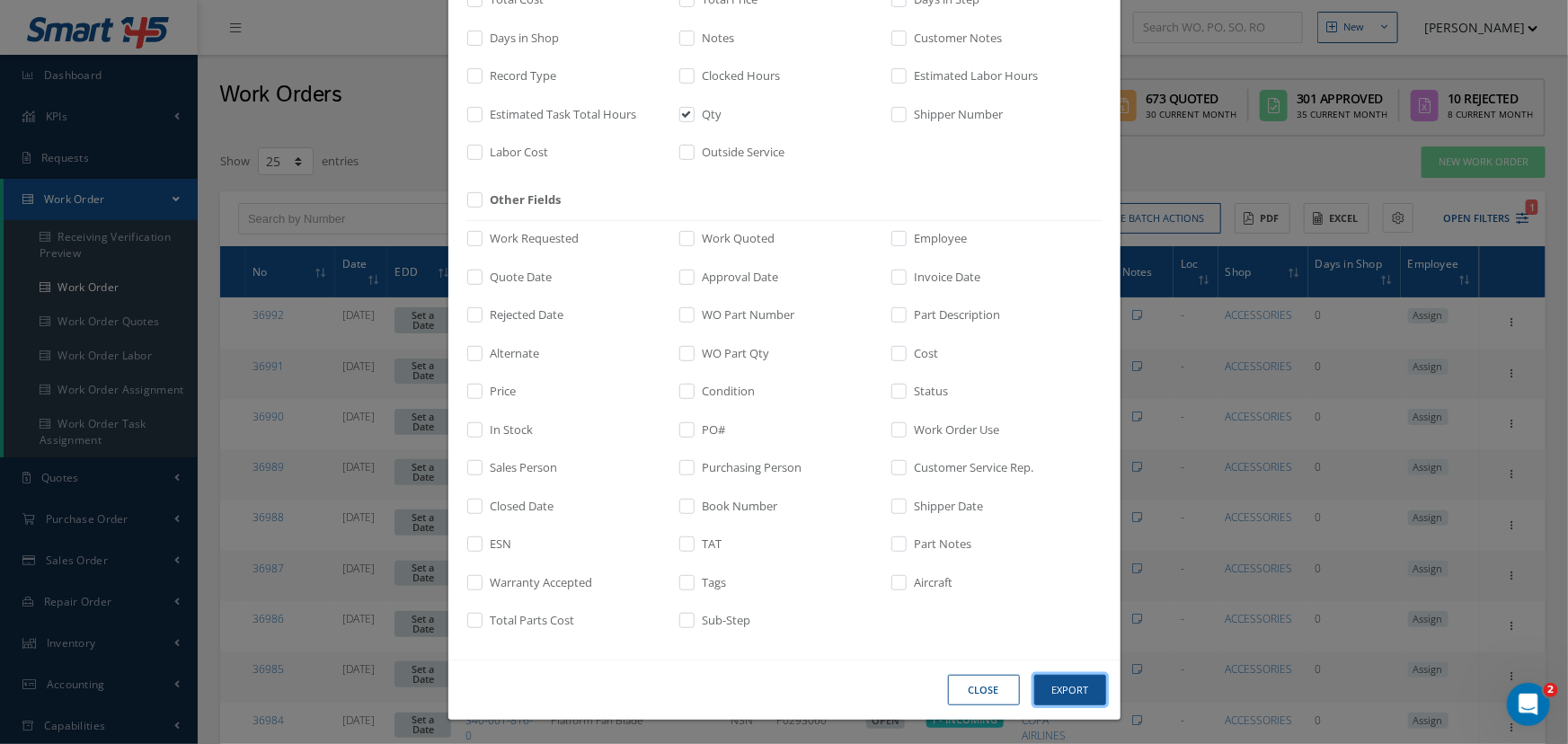
click at [1043, 689] on button "Export" at bounding box center [1069, 689] width 72 height 32
